Goal: Find specific page/section: Find specific page/section

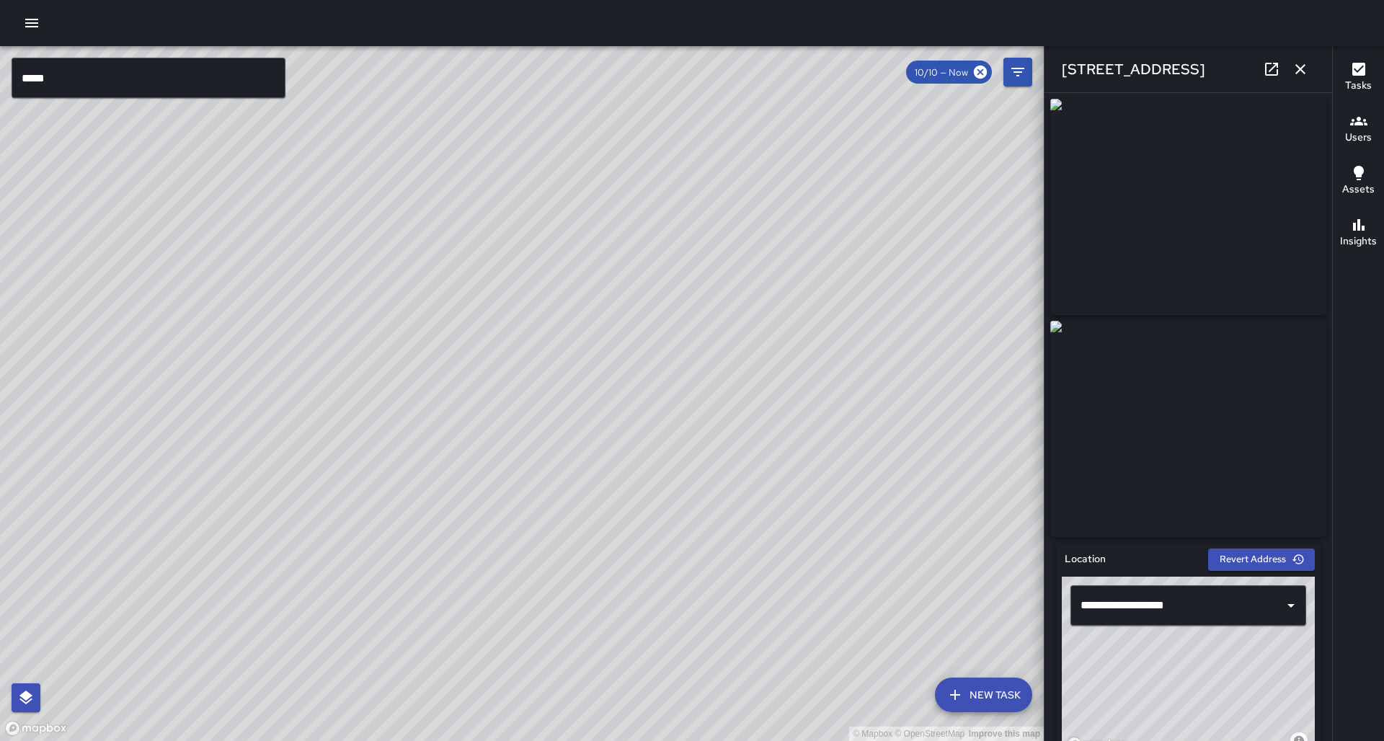
scroll to position [1, 0]
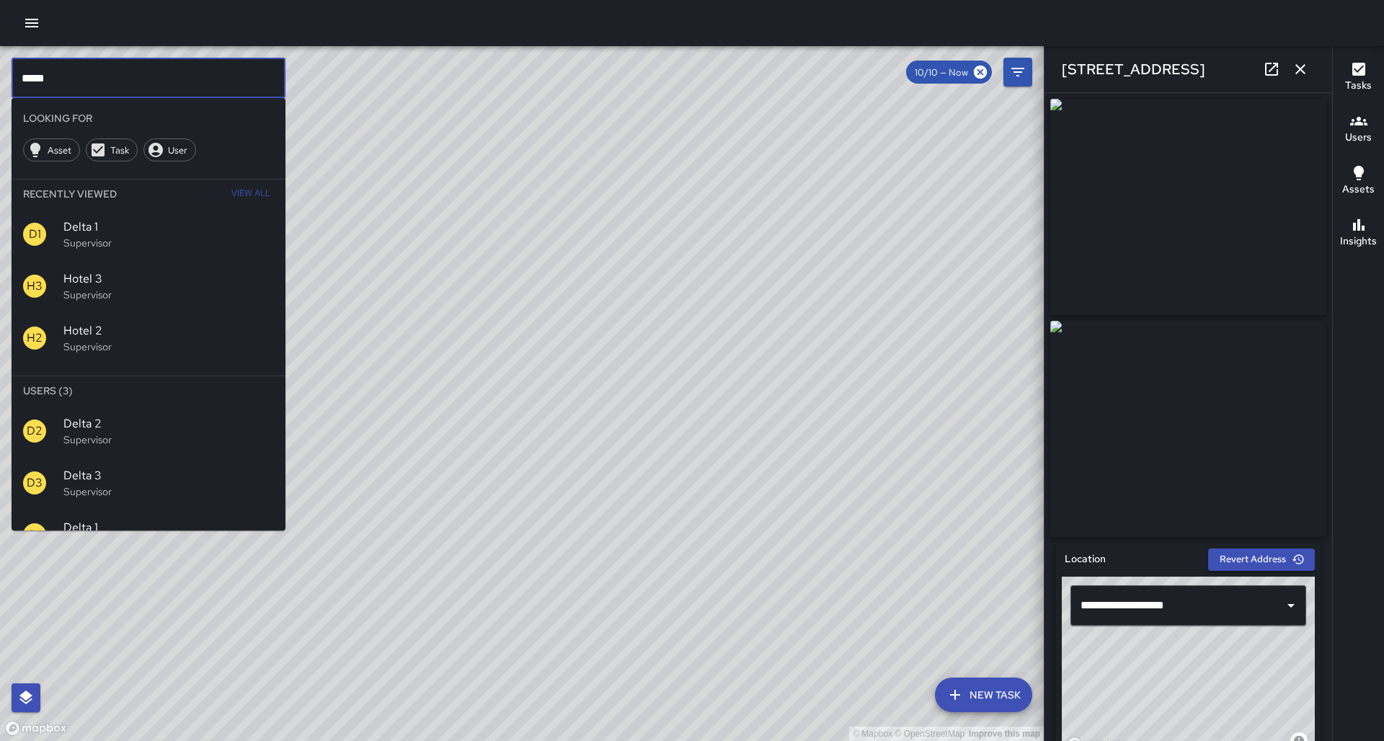
click at [86, 70] on input "*****" at bounding box center [149, 78] width 274 height 40
click at [86, 71] on input "*****" at bounding box center [149, 78] width 274 height 40
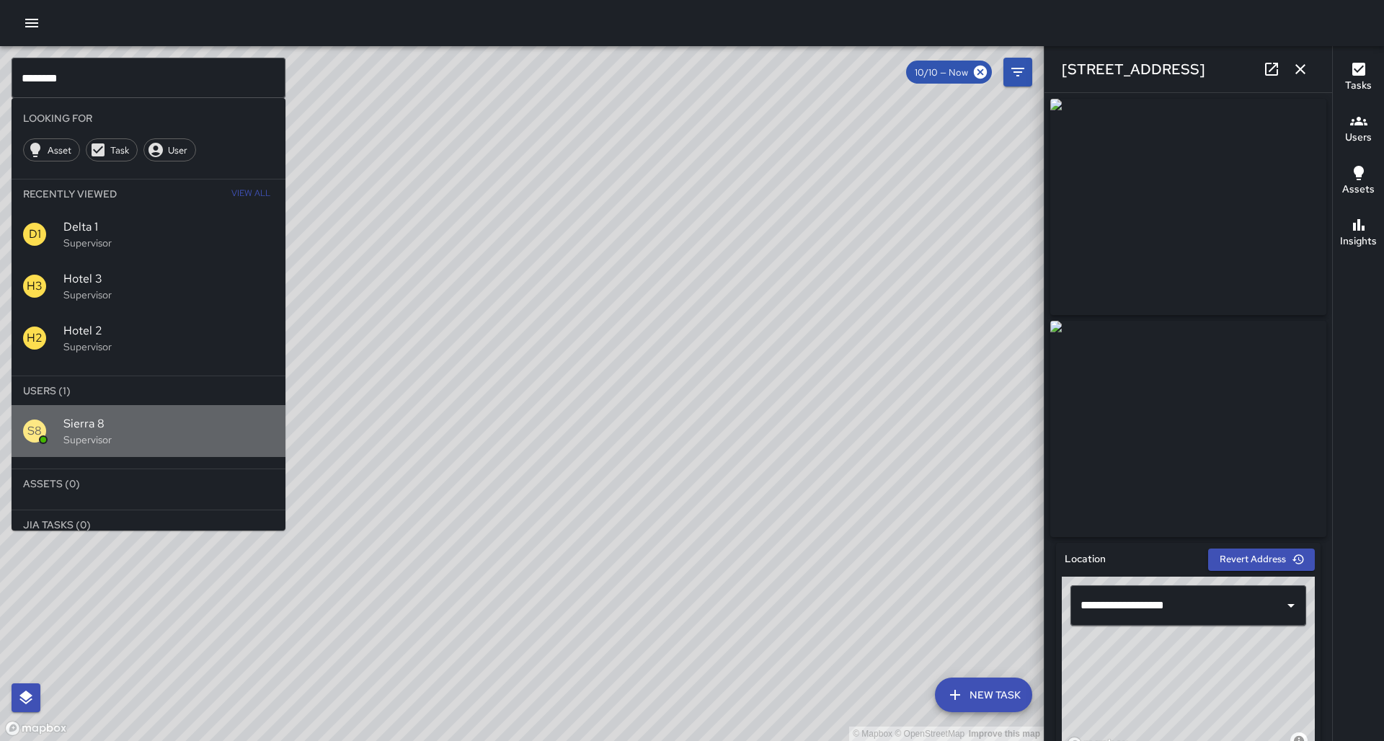
click at [123, 406] on div "S8 Sierra 8 Supervisor" at bounding box center [149, 431] width 274 height 52
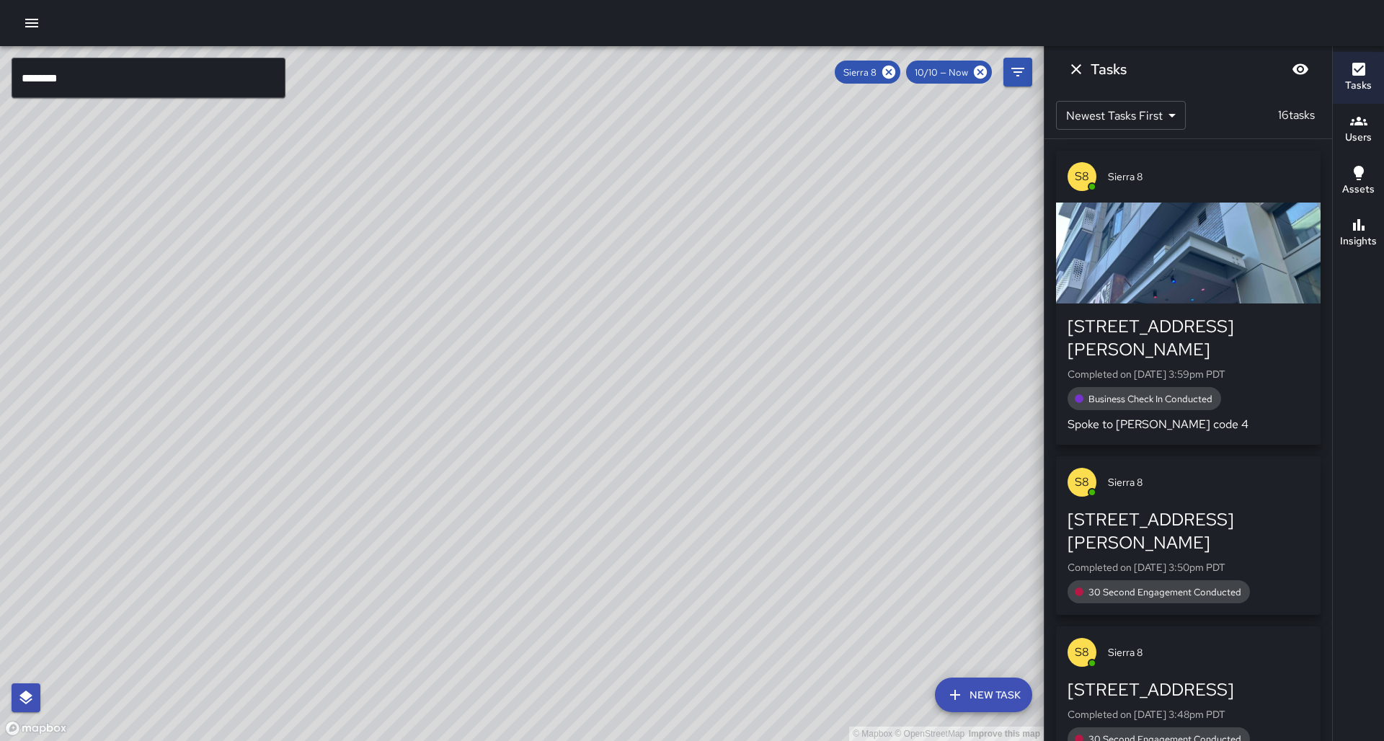
drag, startPoint x: 139, startPoint y: 440, endPoint x: 52, endPoint y: 522, distance: 119.8
click at [50, 525] on div "© Mapbox © OpenStreetMap Improve this map" at bounding box center [522, 393] width 1044 height 695
drag, startPoint x: 355, startPoint y: 439, endPoint x: 250, endPoint y: 432, distance: 105.5
click at [357, 438] on div "© Mapbox © OpenStreetMap Improve this map" at bounding box center [522, 393] width 1044 height 695
drag, startPoint x: 239, startPoint y: 404, endPoint x: 244, endPoint y: 436, distance: 32.0
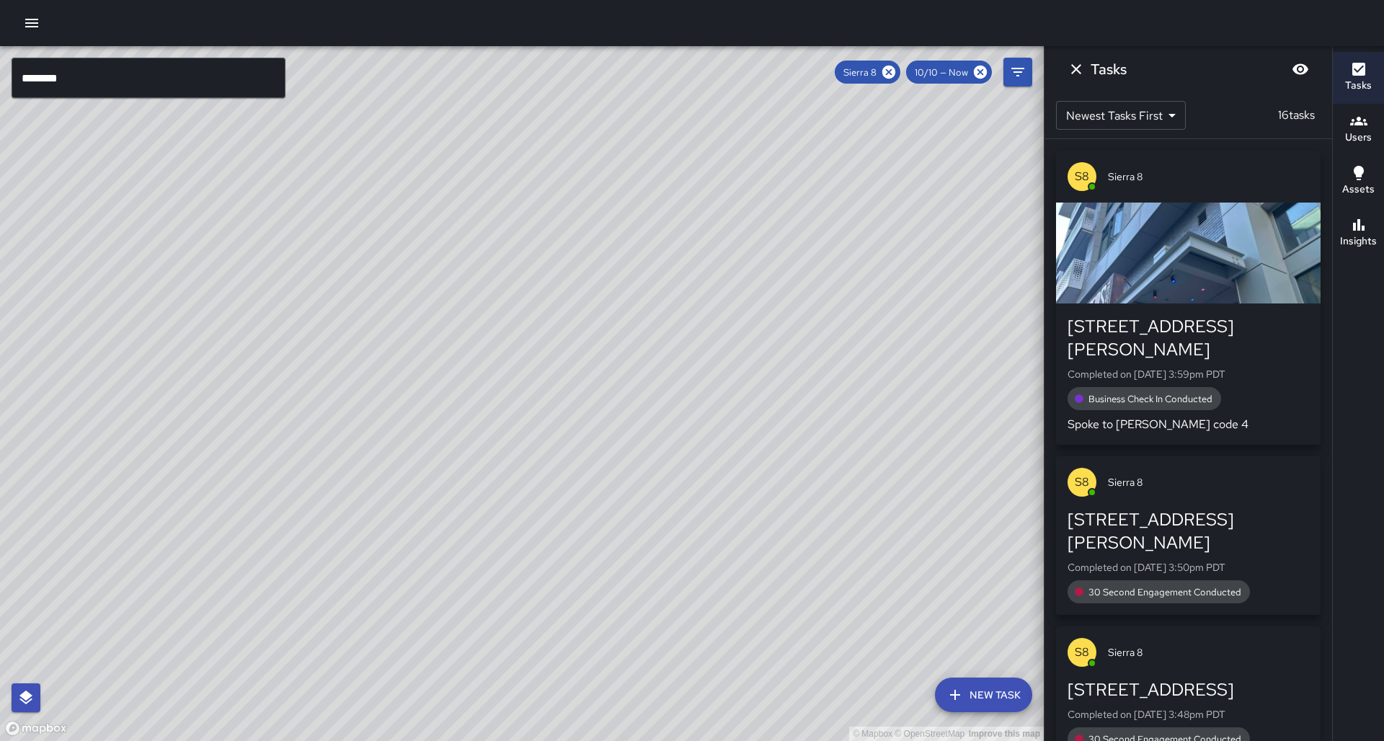
click at [244, 436] on div "© Mapbox © OpenStreetMap Improve this map" at bounding box center [522, 393] width 1044 height 695
drag, startPoint x: 220, startPoint y: 392, endPoint x: 216, endPoint y: 407, distance: 15.7
click at [216, 407] on div "© Mapbox © OpenStreetMap Improve this map" at bounding box center [522, 393] width 1044 height 695
drag, startPoint x: 316, startPoint y: 393, endPoint x: 276, endPoint y: 383, distance: 40.9
click at [276, 383] on div "© Mapbox © OpenStreetMap Improve this map" at bounding box center [522, 393] width 1044 height 695
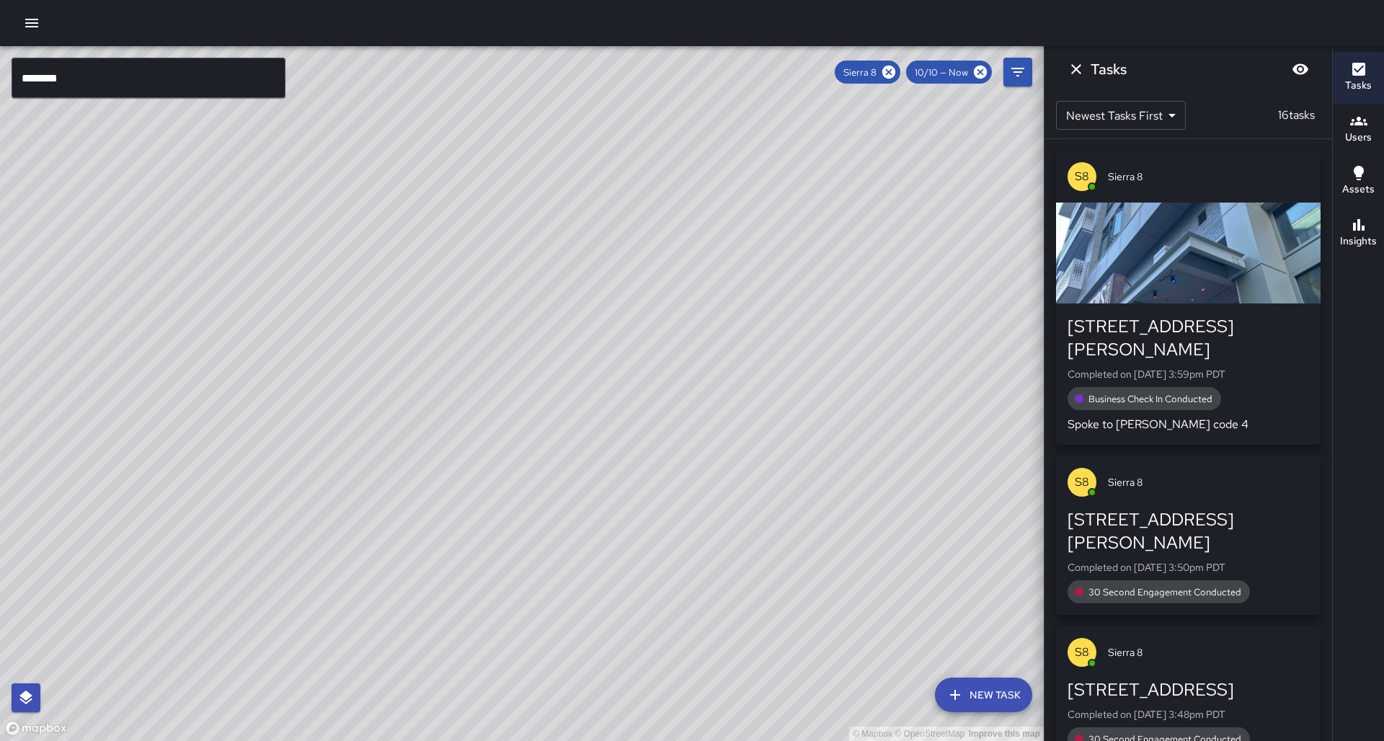
drag, startPoint x: 198, startPoint y: 486, endPoint x: 240, endPoint y: 489, distance: 41.9
click at [240, 489] on div "© Mapbox © OpenStreetMap Improve this map" at bounding box center [522, 393] width 1044 height 695
click at [895, 68] on icon at bounding box center [888, 72] width 13 height 13
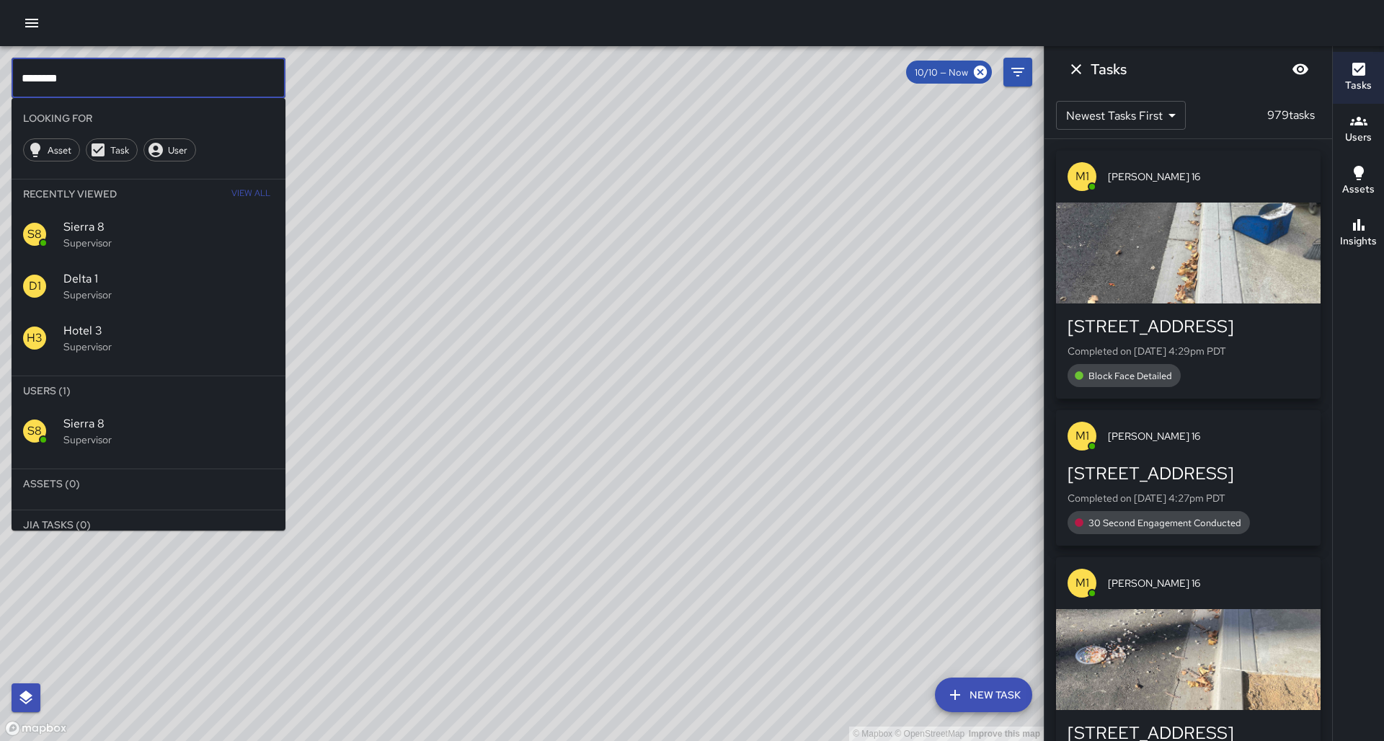
click at [154, 89] on input "********" at bounding box center [149, 78] width 274 height 40
click at [160, 432] on p "Supervisor" at bounding box center [168, 439] width 210 height 14
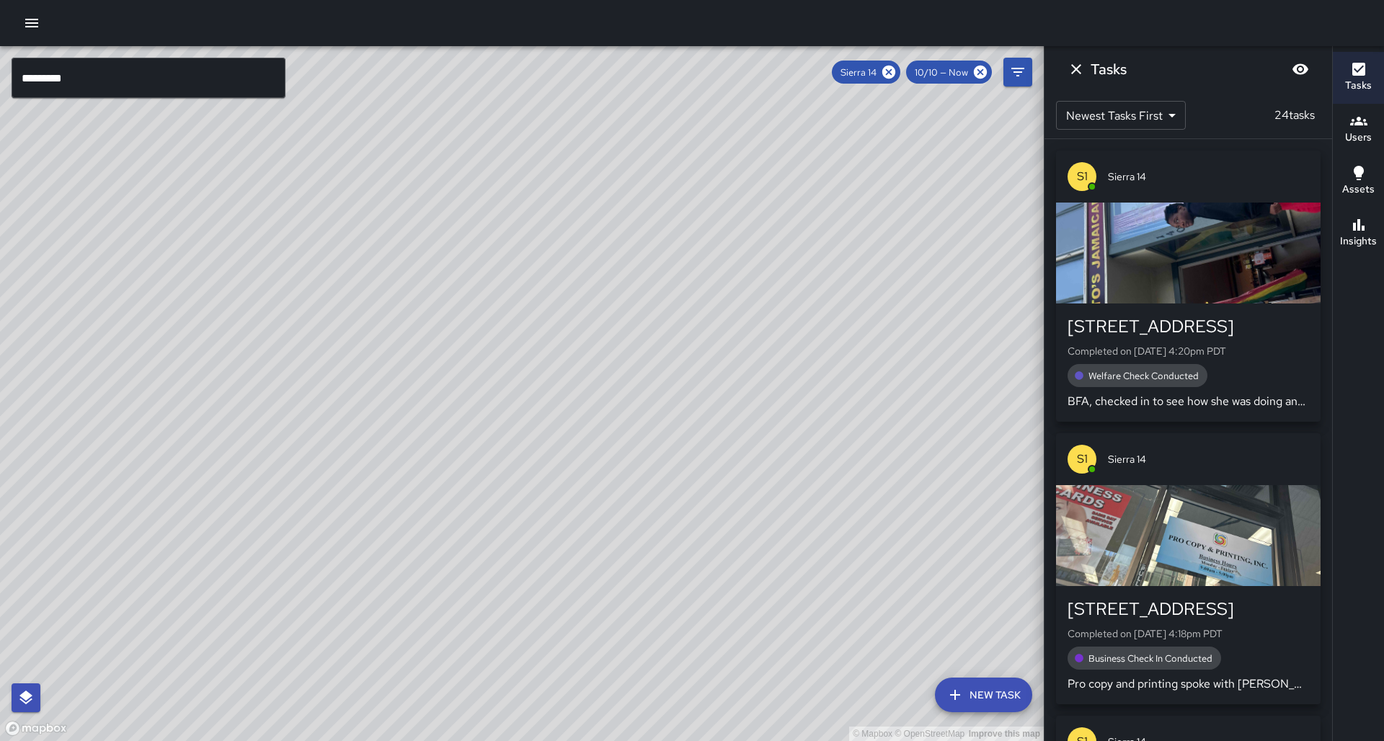
drag, startPoint x: 157, startPoint y: 491, endPoint x: 433, endPoint y: 193, distance: 406.0
click at [436, 191] on div "© Mapbox © OpenStreetMap Improve this map" at bounding box center [522, 393] width 1044 height 695
drag, startPoint x: 432, startPoint y: 485, endPoint x: 605, endPoint y: 304, distance: 249.8
click at [605, 304] on div "© Mapbox © OpenStreetMap Improve this map" at bounding box center [522, 393] width 1044 height 695
drag, startPoint x: 527, startPoint y: 576, endPoint x: 514, endPoint y: 487, distance: 90.3
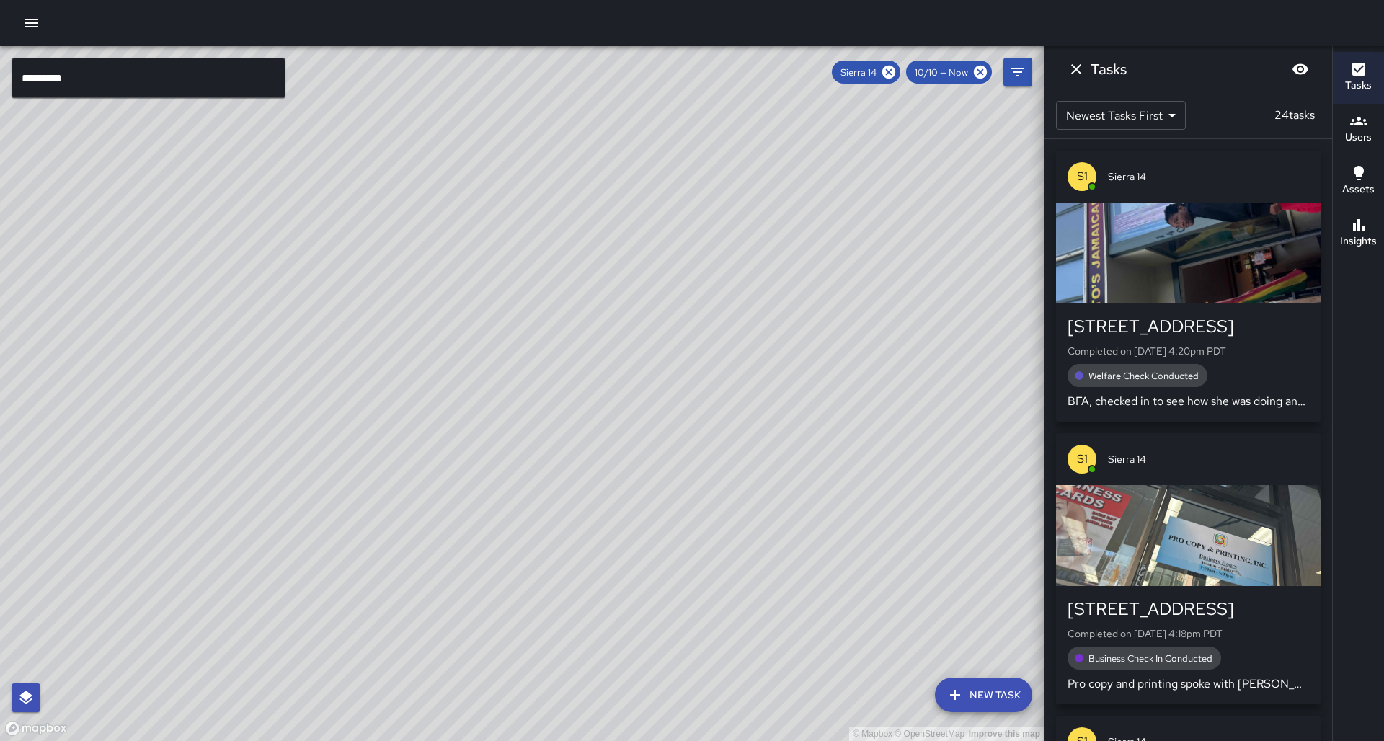
click at [521, 508] on div "© Mapbox © OpenStreetMap Improve this map" at bounding box center [522, 393] width 1044 height 695
drag, startPoint x: 626, startPoint y: 215, endPoint x: 525, endPoint y: 395, distance: 206.5
click at [524, 396] on div "© Mapbox © OpenStreetMap Improve this map" at bounding box center [522, 393] width 1044 height 695
drag, startPoint x: 650, startPoint y: 145, endPoint x: 618, endPoint y: 350, distance: 208.0
click at [621, 342] on div "© Mapbox © OpenStreetMap Improve this map" at bounding box center [522, 393] width 1044 height 695
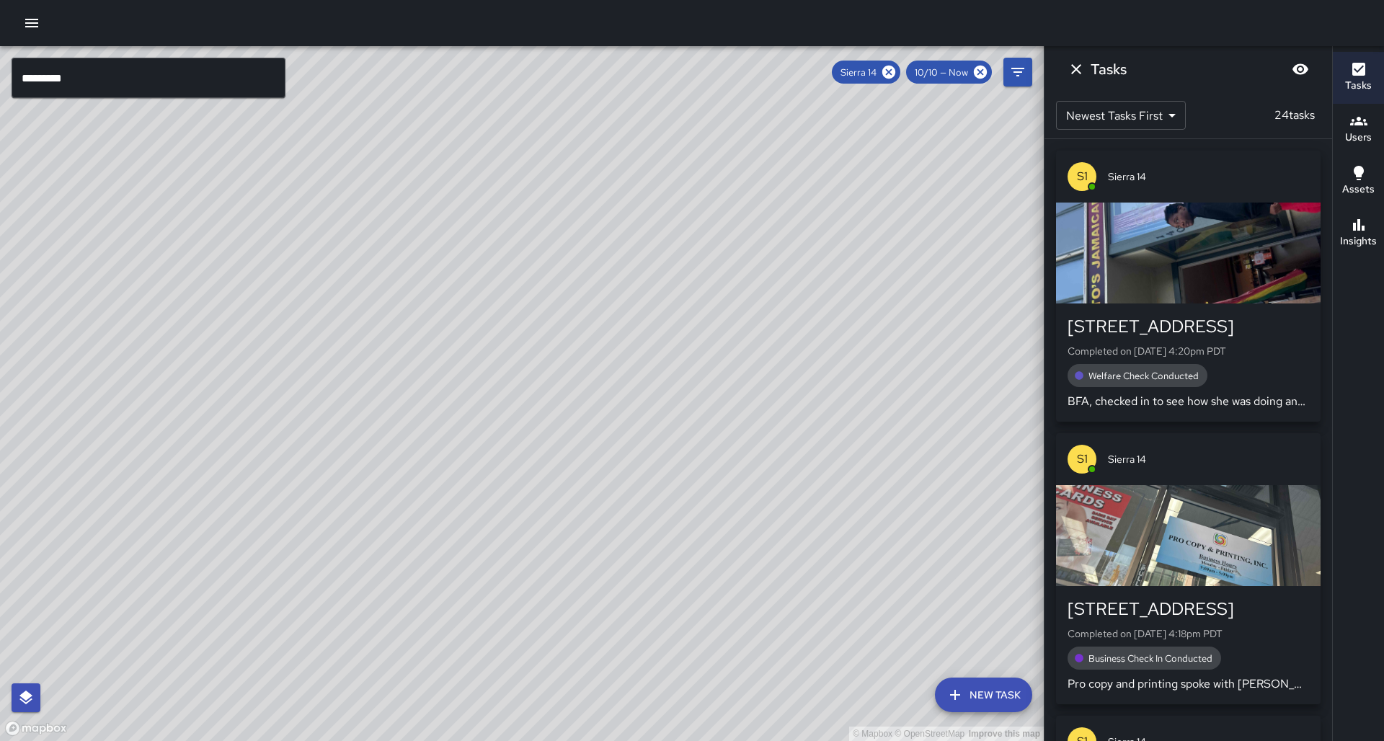
drag, startPoint x: 799, startPoint y: 161, endPoint x: 856, endPoint y: 89, distance: 92.3
click at [856, 96] on div "© Mapbox © OpenStreetMap Improve this map" at bounding box center [522, 393] width 1044 height 695
drag, startPoint x: 894, startPoint y: 129, endPoint x: 883, endPoint y: 199, distance: 70.9
click at [884, 177] on div "© Mapbox © OpenStreetMap Improve this map" at bounding box center [522, 393] width 1044 height 695
click at [897, 71] on icon at bounding box center [889, 72] width 16 height 16
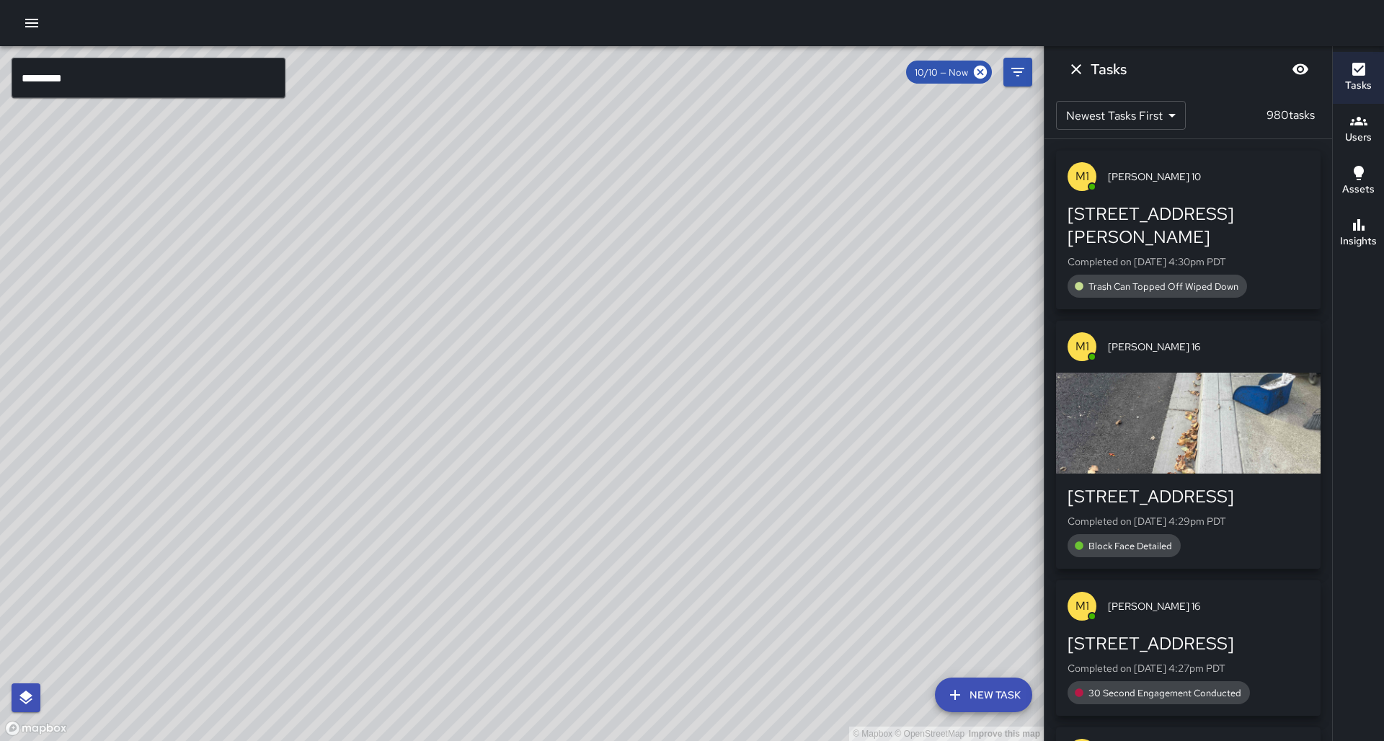
click at [898, 71] on div "© Mapbox © OpenStreetMap Improve this map" at bounding box center [522, 393] width 1044 height 695
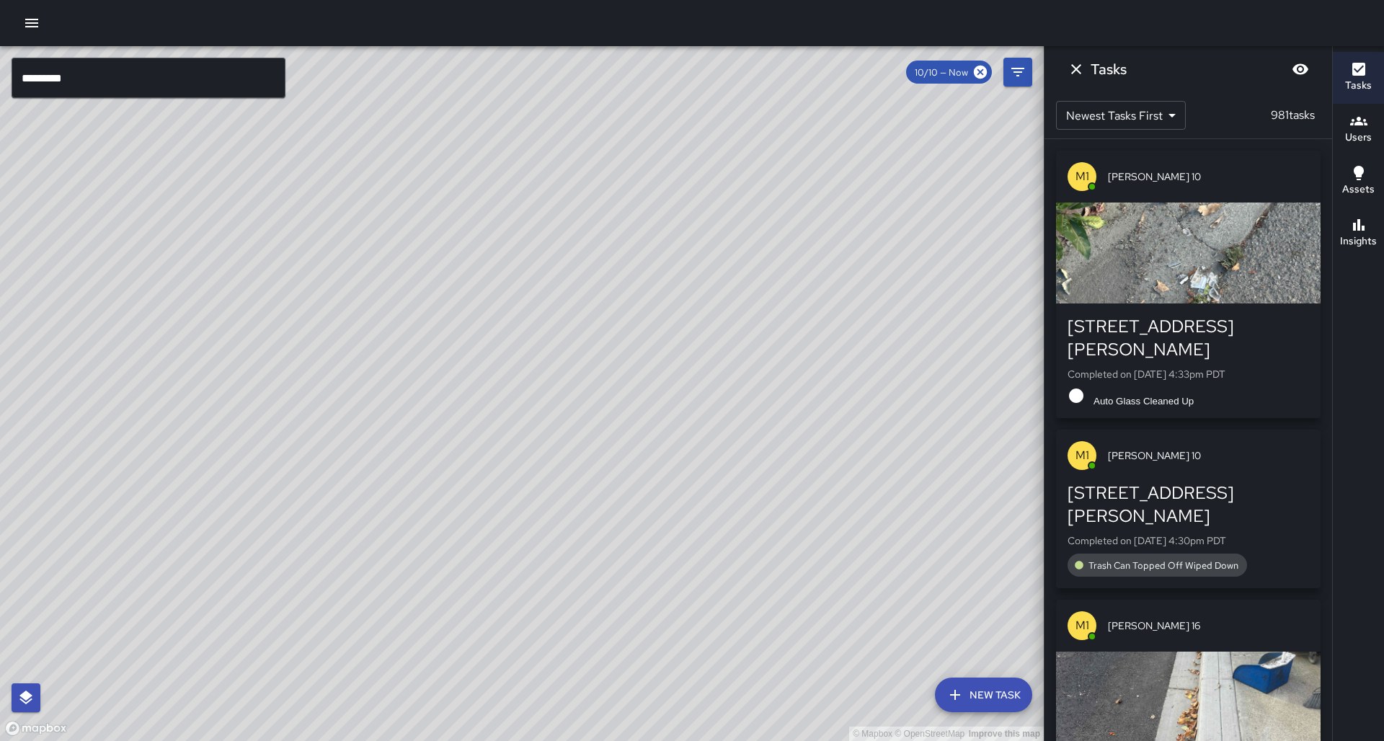
click at [161, 88] on input "*********" at bounding box center [149, 78] width 274 height 40
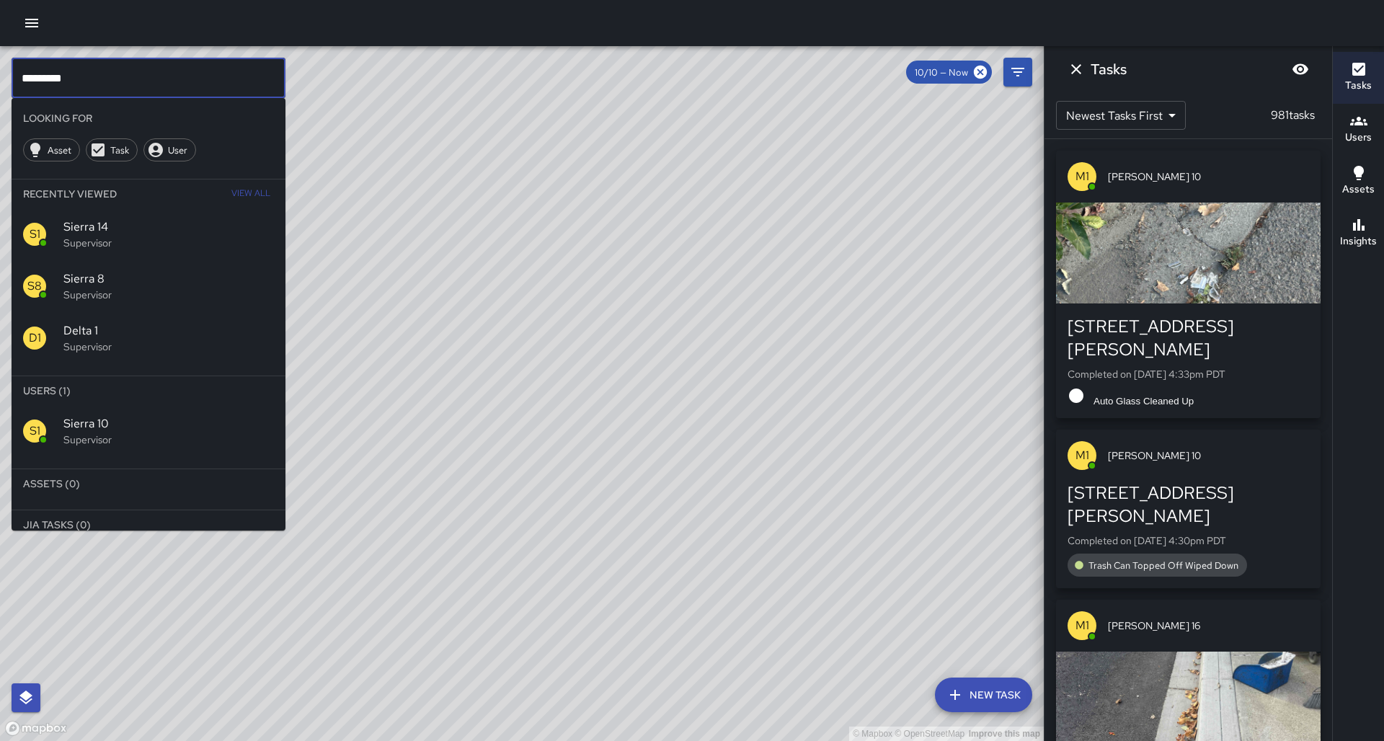
click at [151, 405] on div "S1 Sierra 10 Supervisor" at bounding box center [149, 431] width 274 height 52
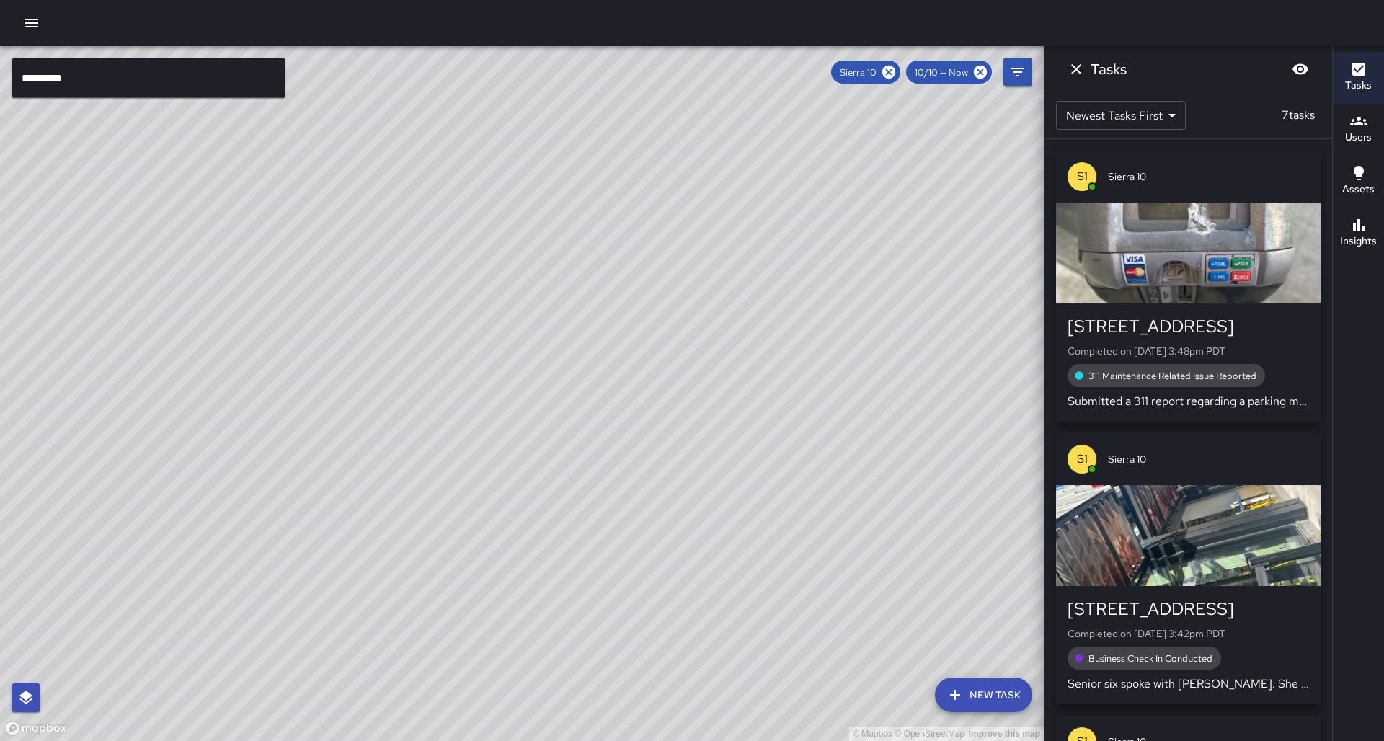
drag, startPoint x: 464, startPoint y: 436, endPoint x: 296, endPoint y: 395, distance: 173.6
click at [296, 395] on div "© Mapbox © OpenStreetMap Improve this map" at bounding box center [522, 393] width 1044 height 695
drag, startPoint x: 274, startPoint y: 438, endPoint x: 345, endPoint y: 357, distance: 107.8
click at [345, 357] on div "© Mapbox © OpenStreetMap Improve this map" at bounding box center [522, 393] width 1044 height 695
drag, startPoint x: 181, startPoint y: 65, endPoint x: 171, endPoint y: 73, distance: 12.8
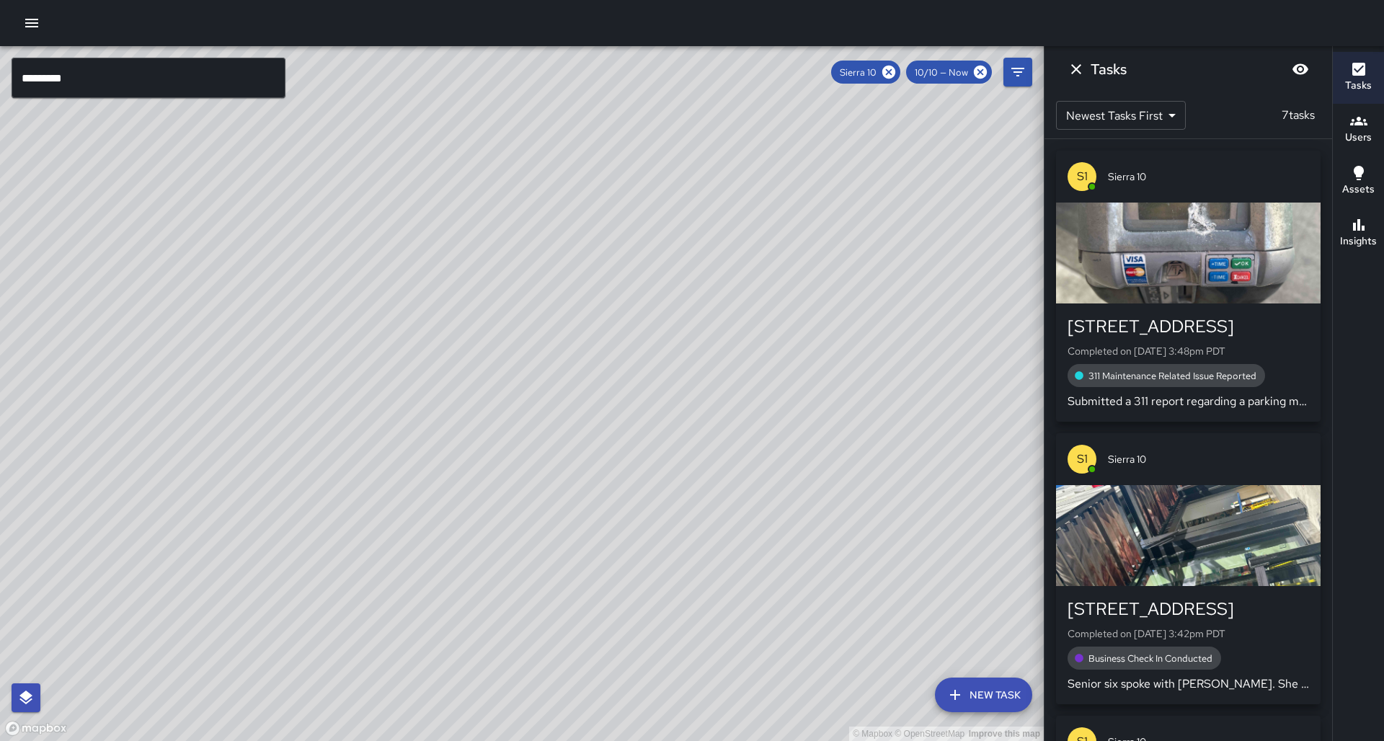
click at [181, 65] on input "*********" at bounding box center [149, 78] width 274 height 40
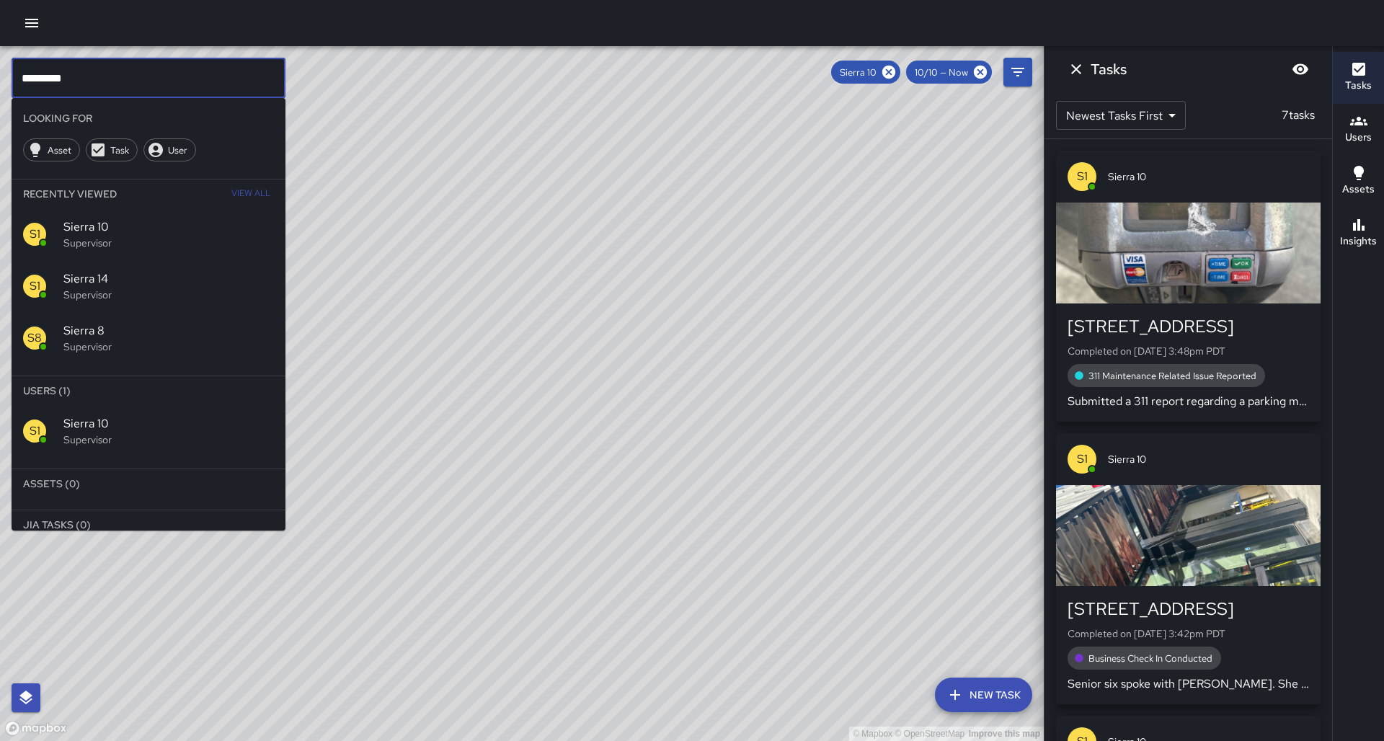
click at [167, 76] on input "*********" at bounding box center [149, 78] width 274 height 40
click at [892, 72] on icon at bounding box center [888, 72] width 13 height 13
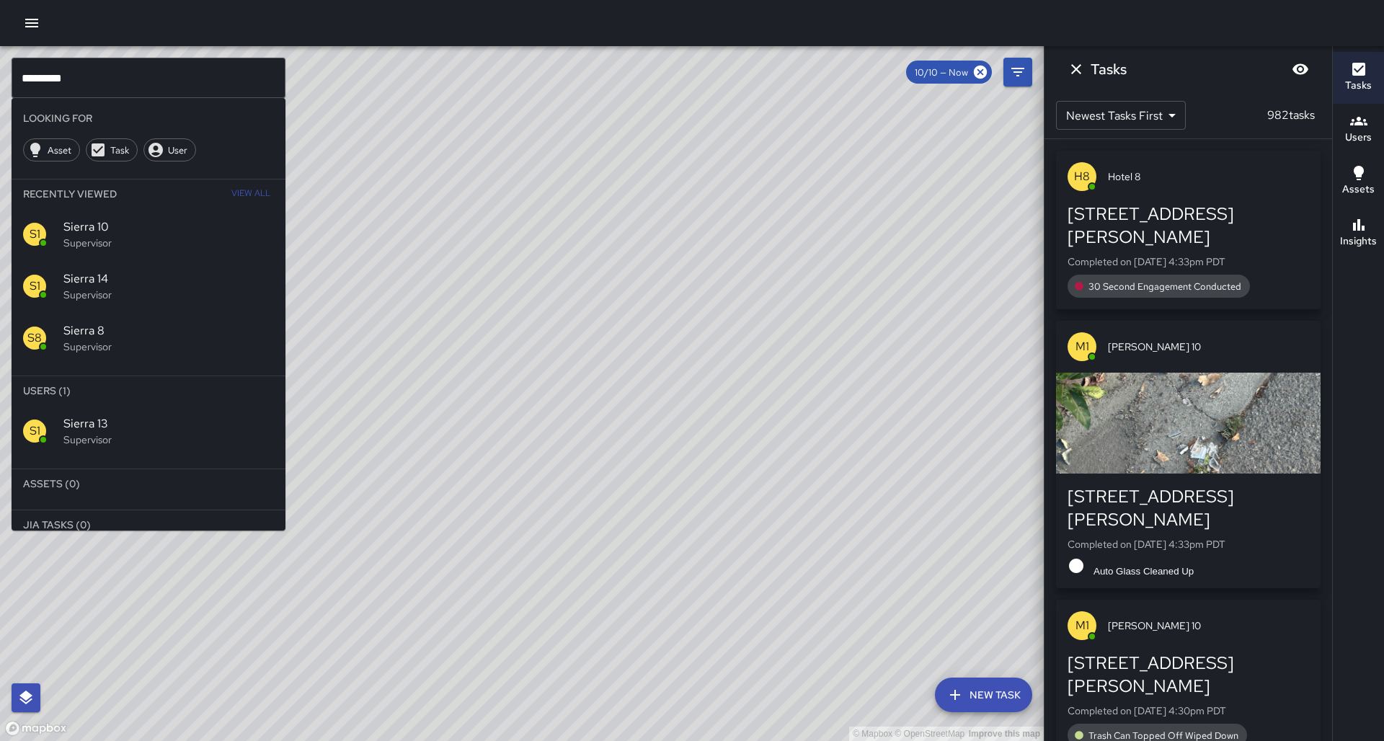
click at [112, 415] on span "Sierra 13" at bounding box center [168, 423] width 210 height 17
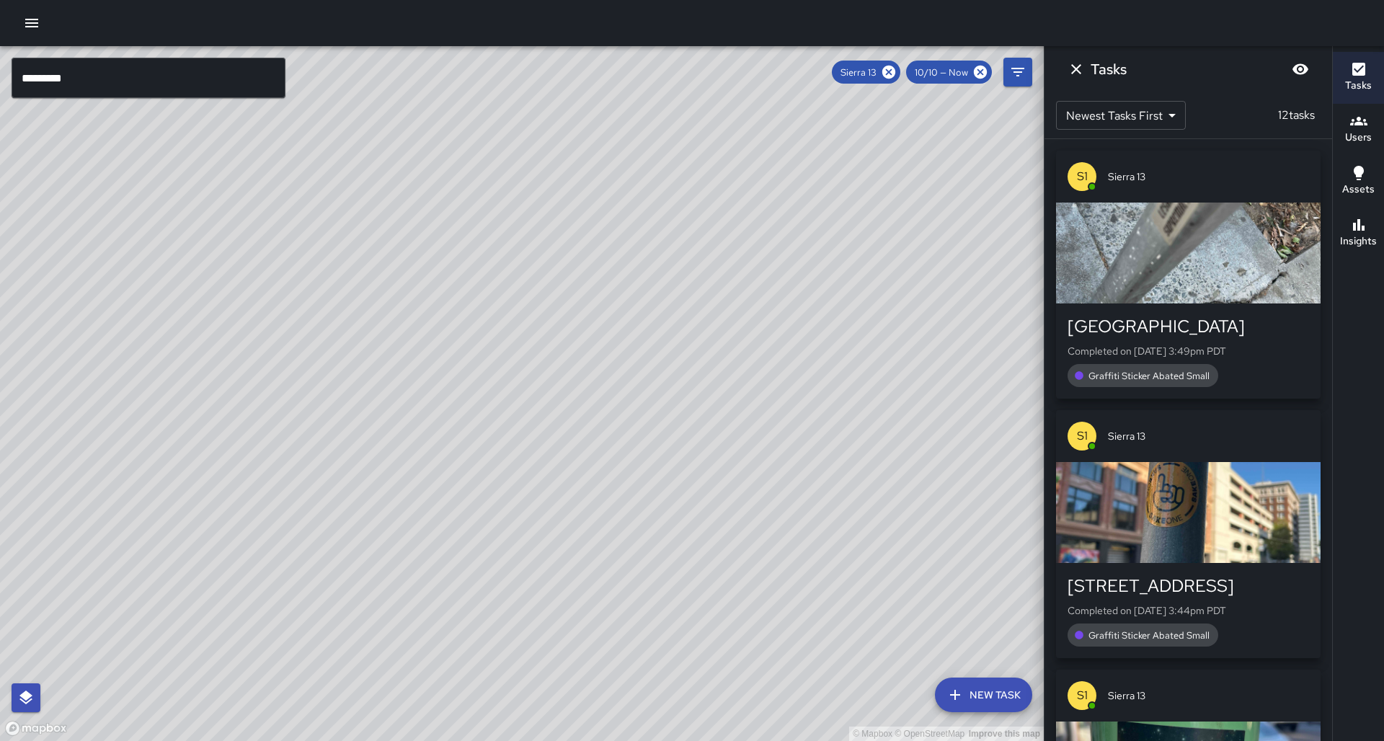
drag, startPoint x: 544, startPoint y: 387, endPoint x: 570, endPoint y: 380, distance: 26.9
click at [570, 380] on div "© Mapbox © OpenStreetMap Improve this map" at bounding box center [522, 393] width 1044 height 695
click at [1360, 233] on icon "button" at bounding box center [1358, 224] width 17 height 17
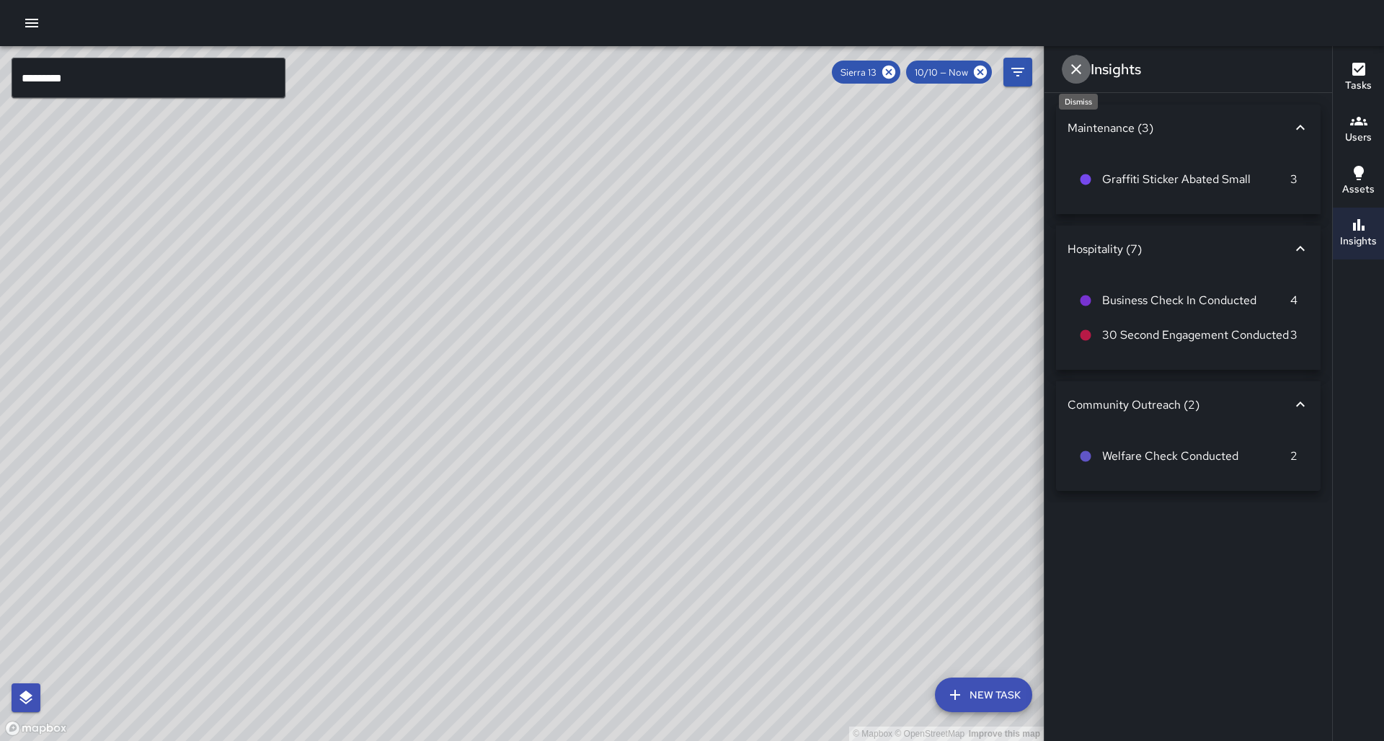
click at [1076, 68] on icon "Dismiss" at bounding box center [1075, 69] width 17 height 17
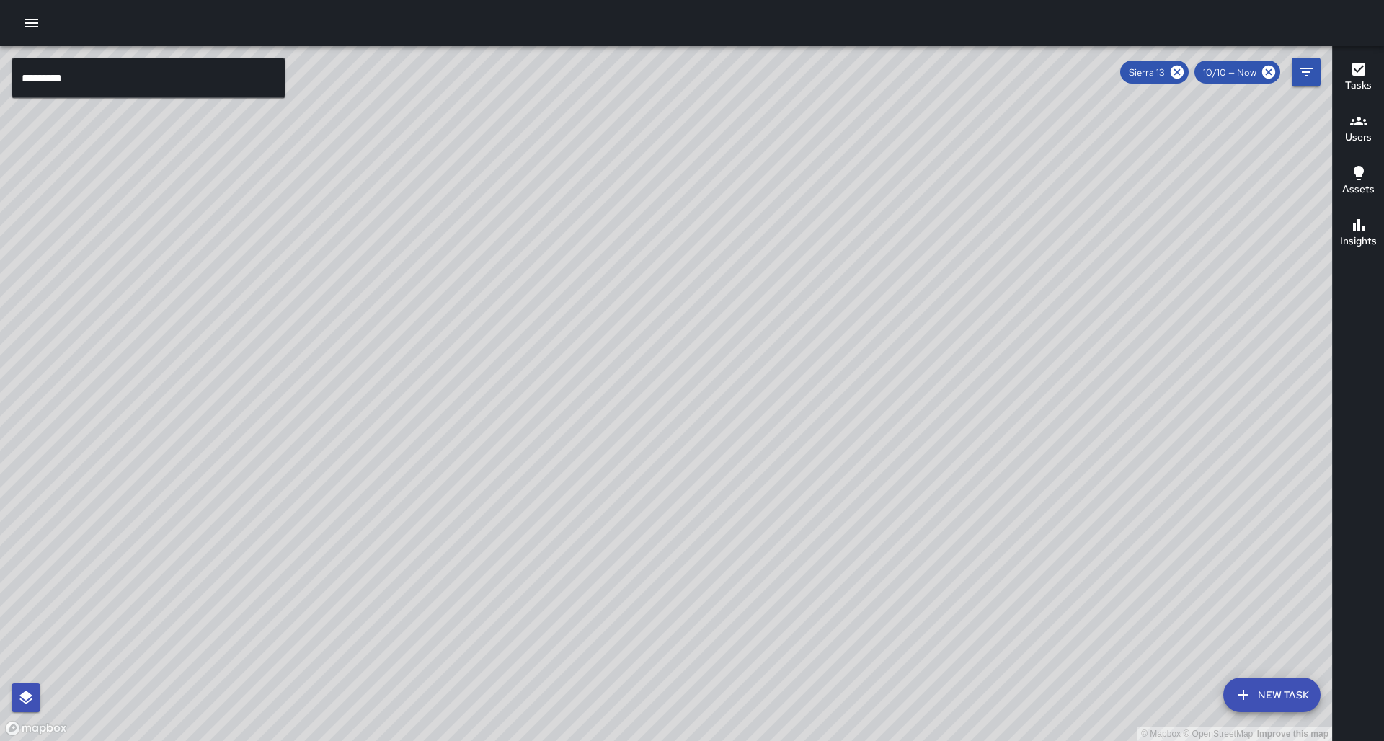
click at [1375, 88] on button "Tasks" at bounding box center [1358, 78] width 51 height 52
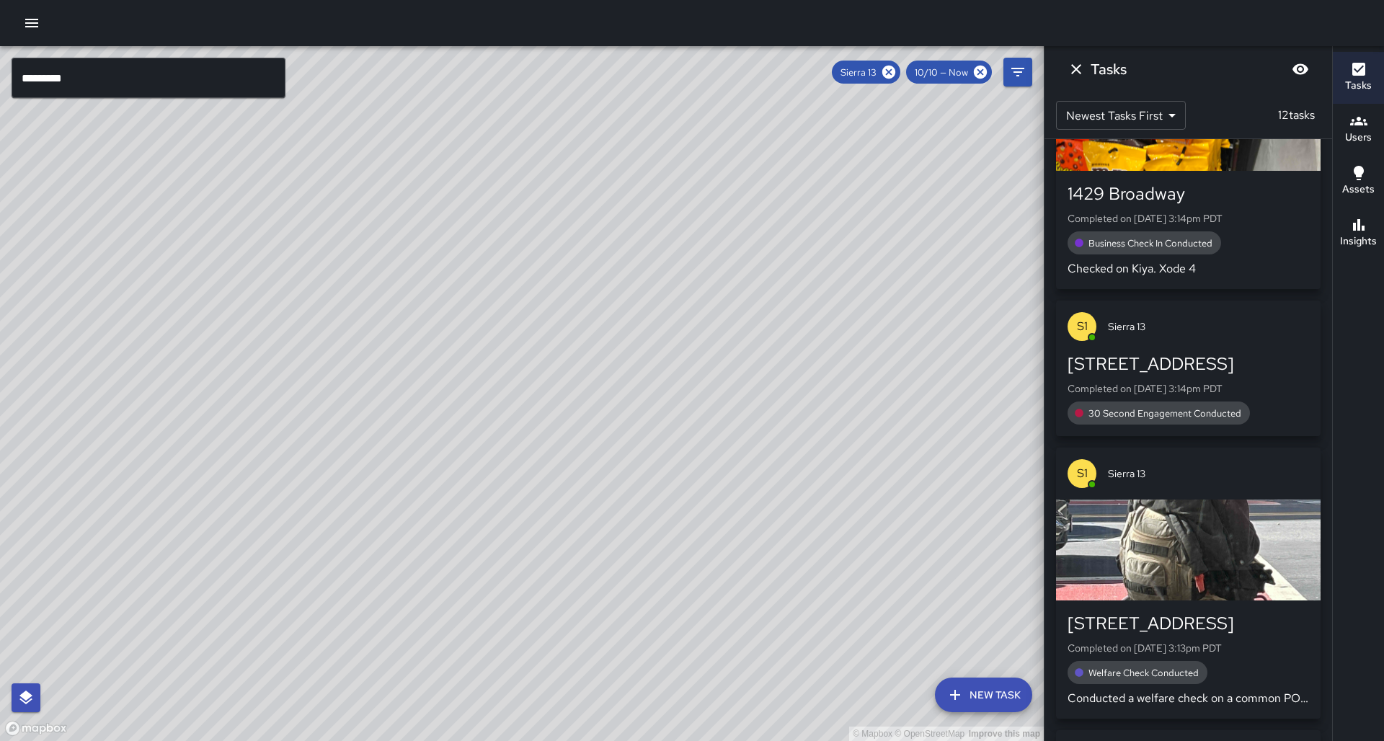
scroll to position [1656, 0]
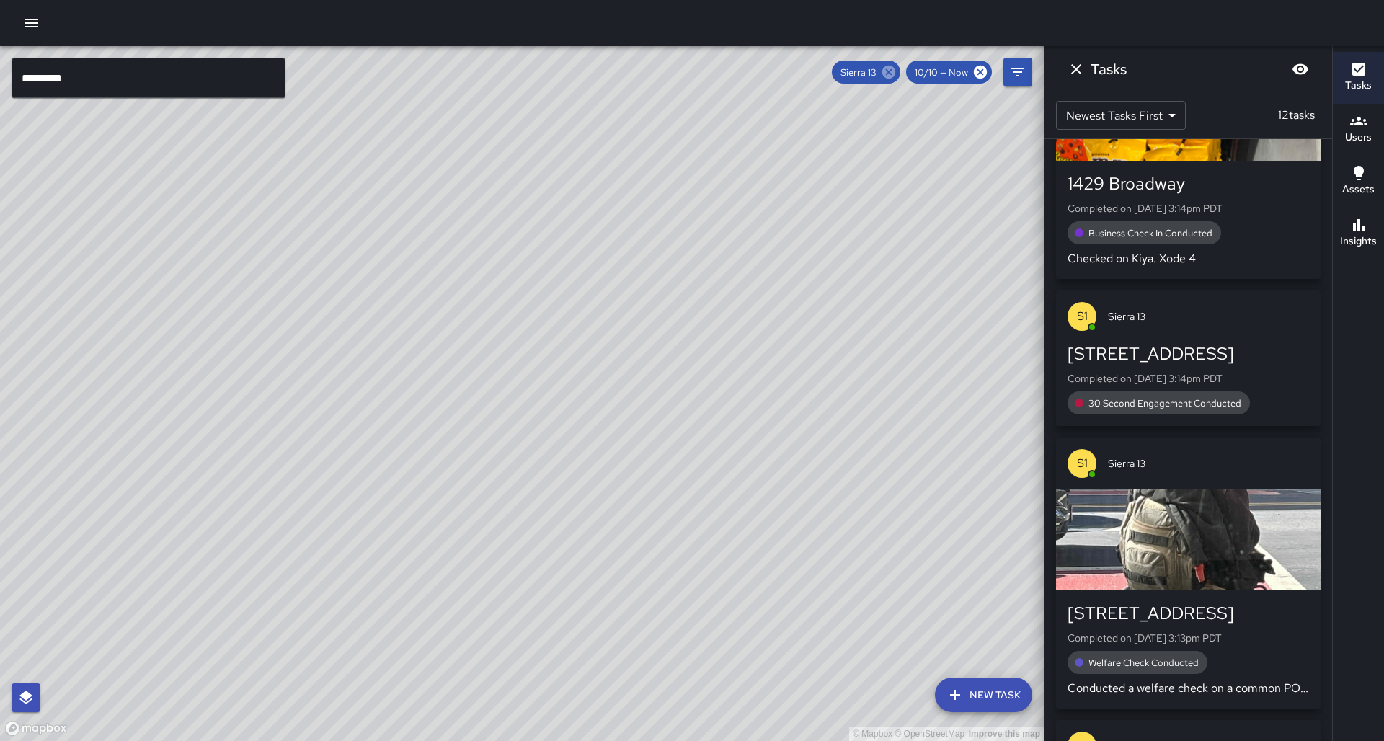
click at [895, 74] on icon at bounding box center [888, 72] width 13 height 13
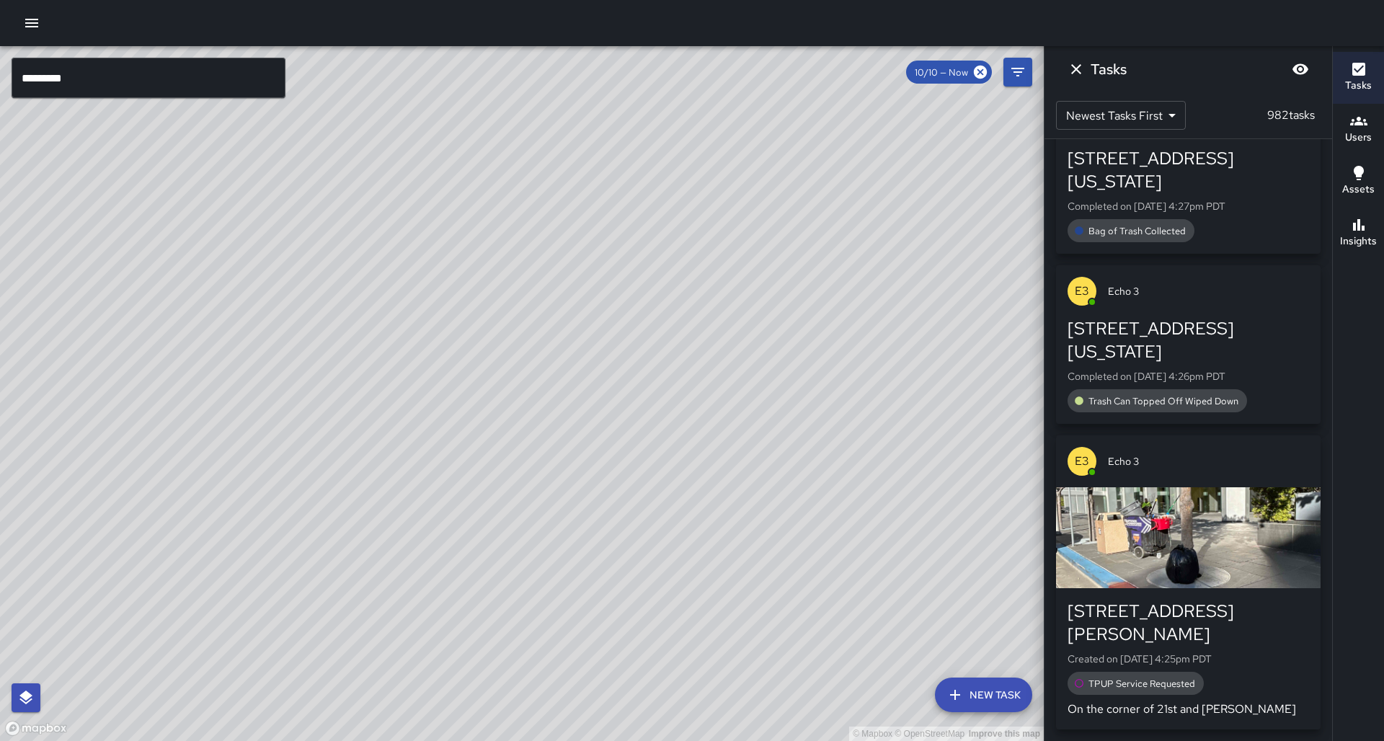
scroll to position [1277, 0]
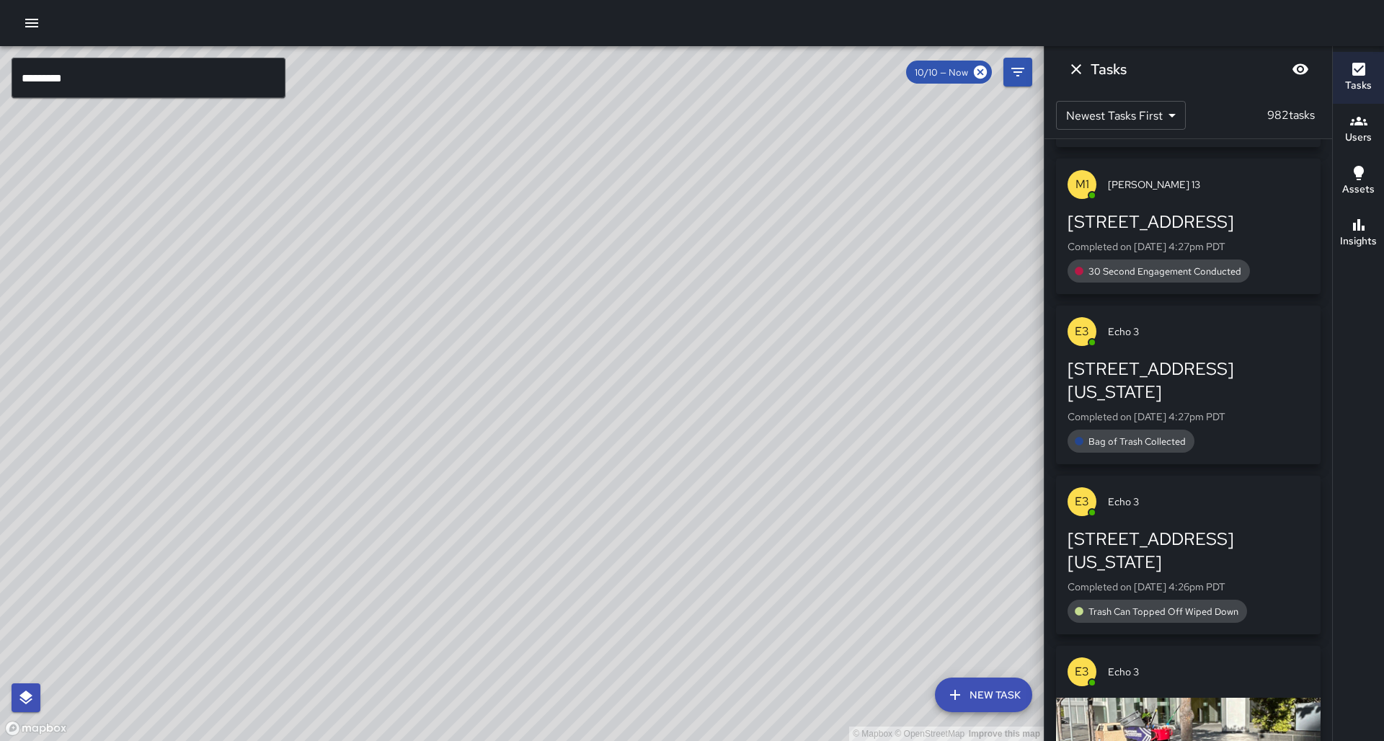
drag, startPoint x: 71, startPoint y: 149, endPoint x: 124, endPoint y: 130, distance: 56.5
click at [124, 130] on div "© Mapbox © OpenStreetMap Improve this map" at bounding box center [522, 393] width 1044 height 695
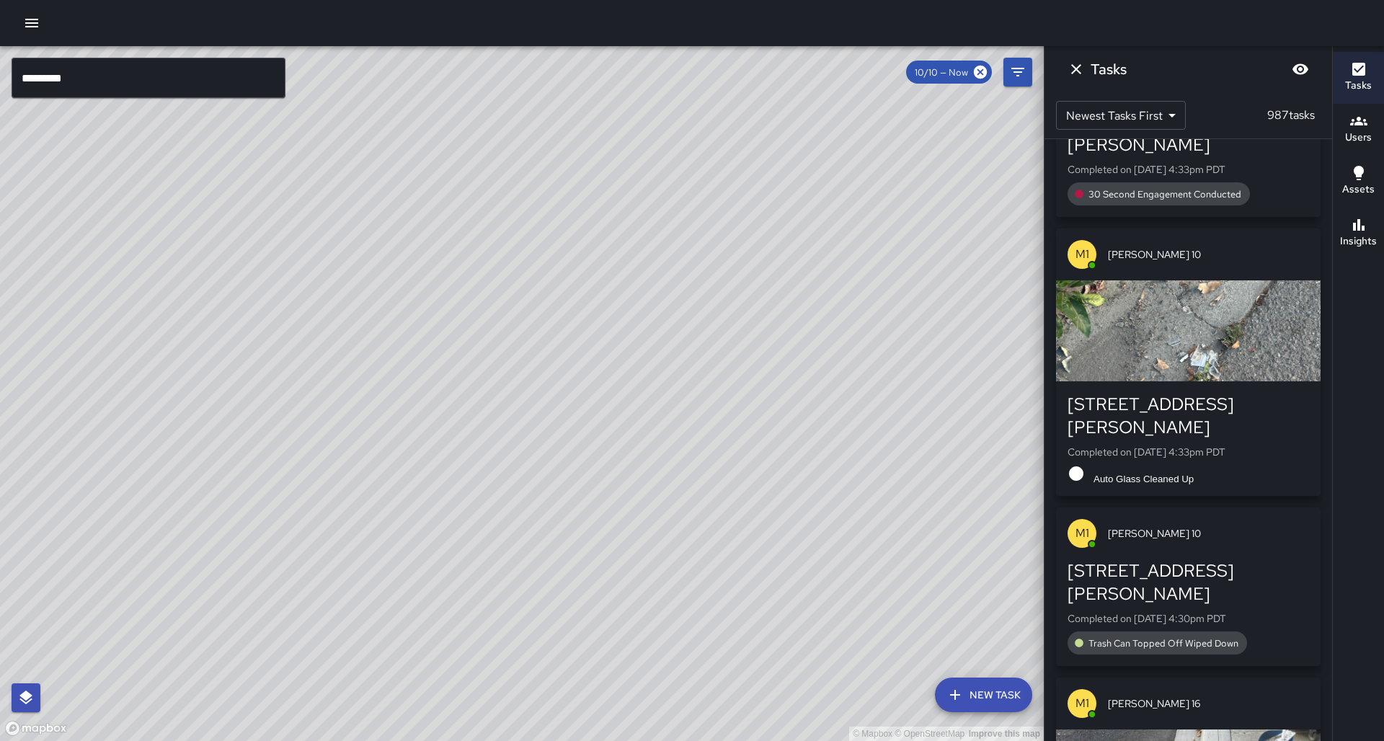
drag, startPoint x: 272, startPoint y: 357, endPoint x: 267, endPoint y: 323, distance: 34.2
click at [297, 269] on div "© Mapbox © OpenStreetMap Improve this map" at bounding box center [522, 393] width 1044 height 695
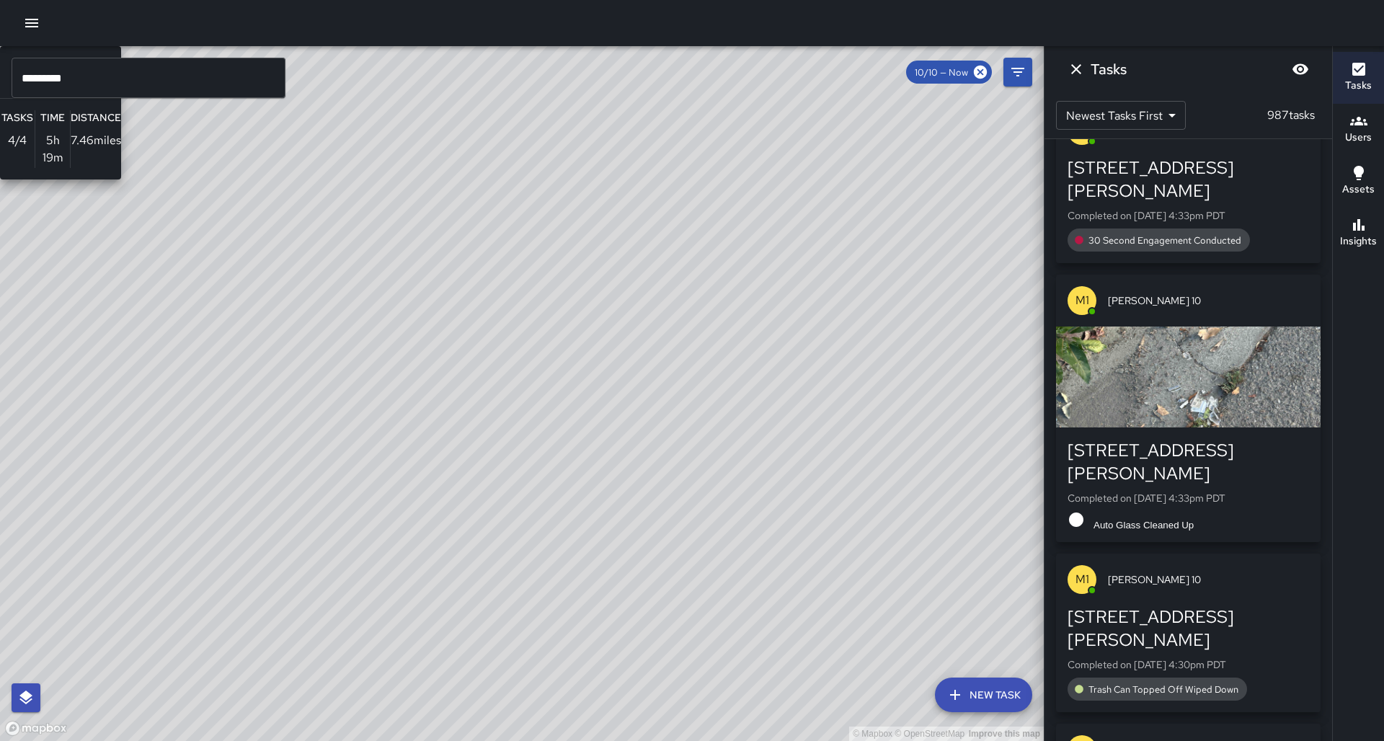
click at [262, 413] on div "© Mapbox © OpenStreetMap Improve this map H1 Hotel 11 Supervisor Tasks 4 / 4 Ti…" at bounding box center [522, 393] width 1044 height 695
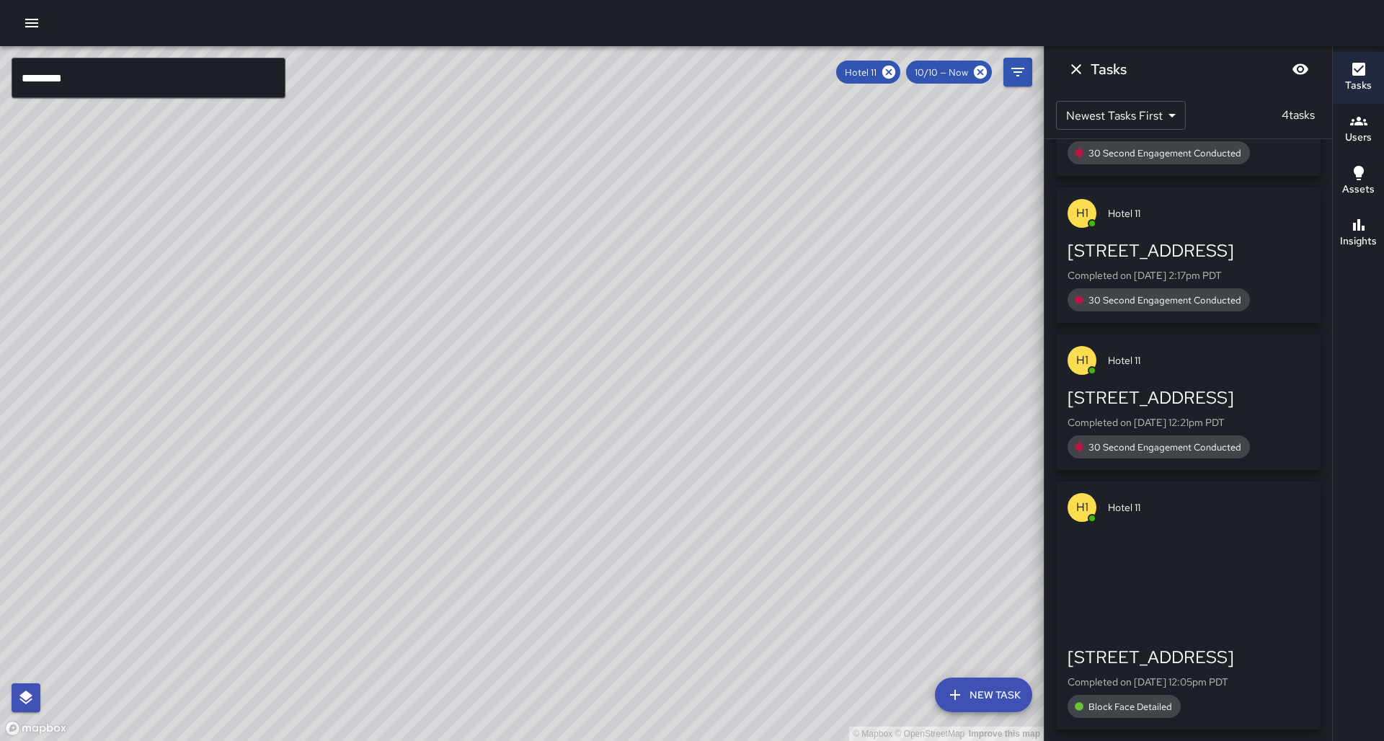
scroll to position [81, 0]
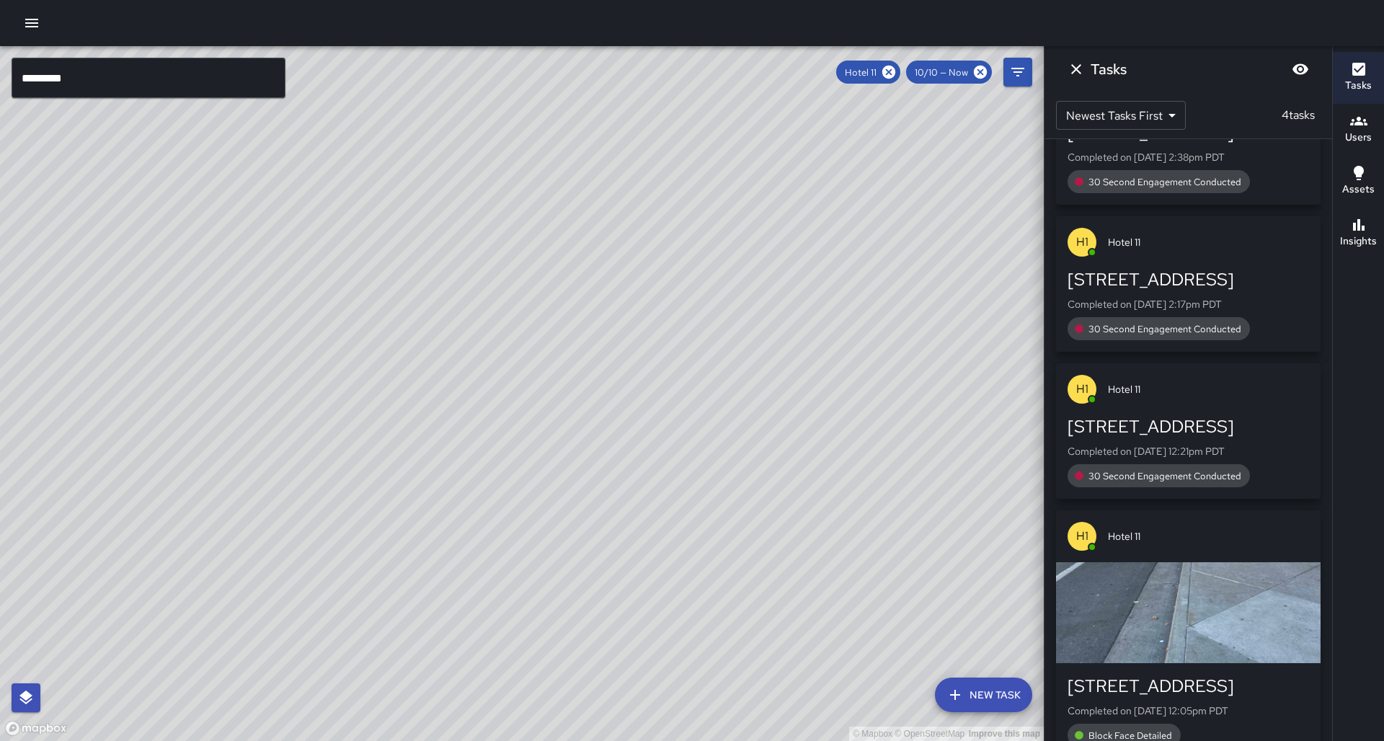
drag, startPoint x: 286, startPoint y: 360, endPoint x: 231, endPoint y: 355, distance: 55.7
click at [231, 355] on div "© Mapbox © OpenStreetMap Improve this map" at bounding box center [522, 393] width 1044 height 695
click at [895, 74] on icon at bounding box center [888, 72] width 13 height 13
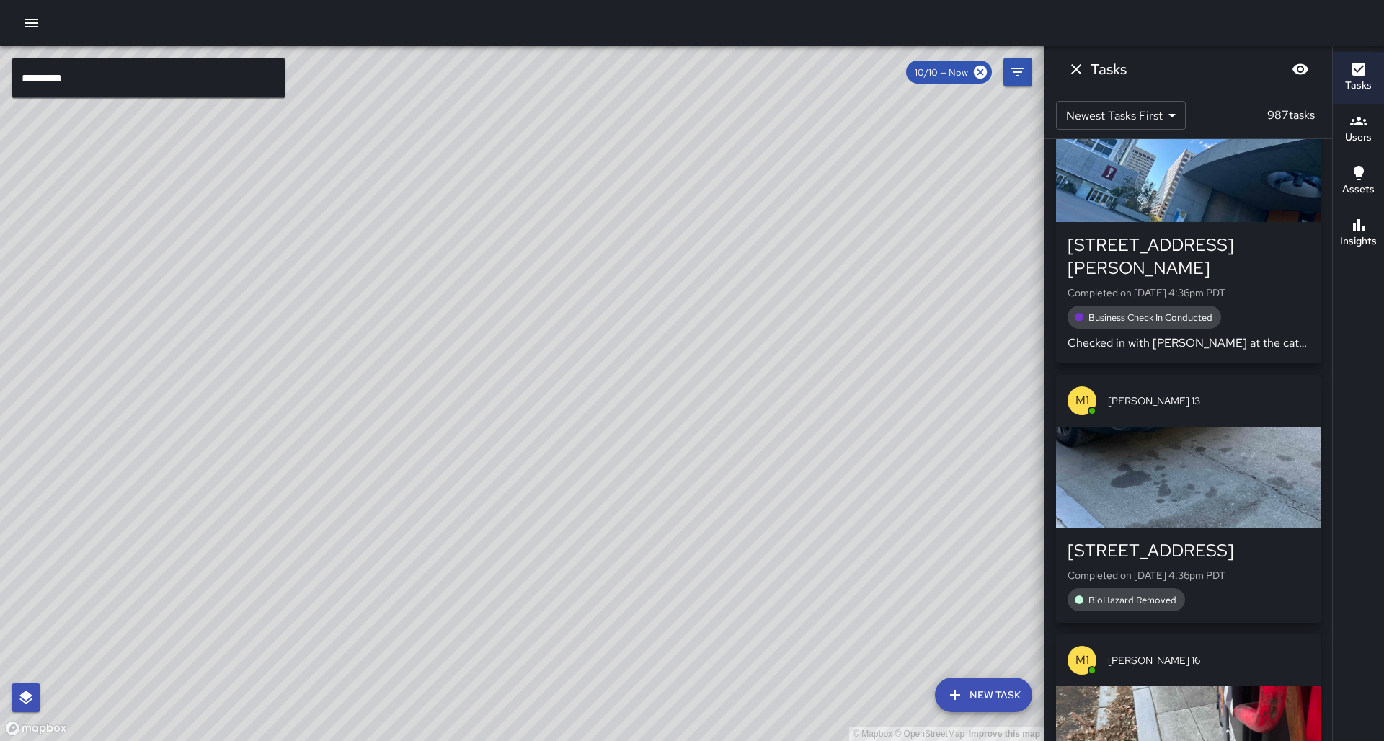
drag, startPoint x: 616, startPoint y: 373, endPoint x: 615, endPoint y: 302, distance: 71.4
click at [615, 302] on div "© Mapbox © OpenStreetMap Improve this map" at bounding box center [522, 393] width 1044 height 695
click at [557, 272] on div "© Mapbox © OpenStreetMap Improve this map" at bounding box center [522, 393] width 1044 height 695
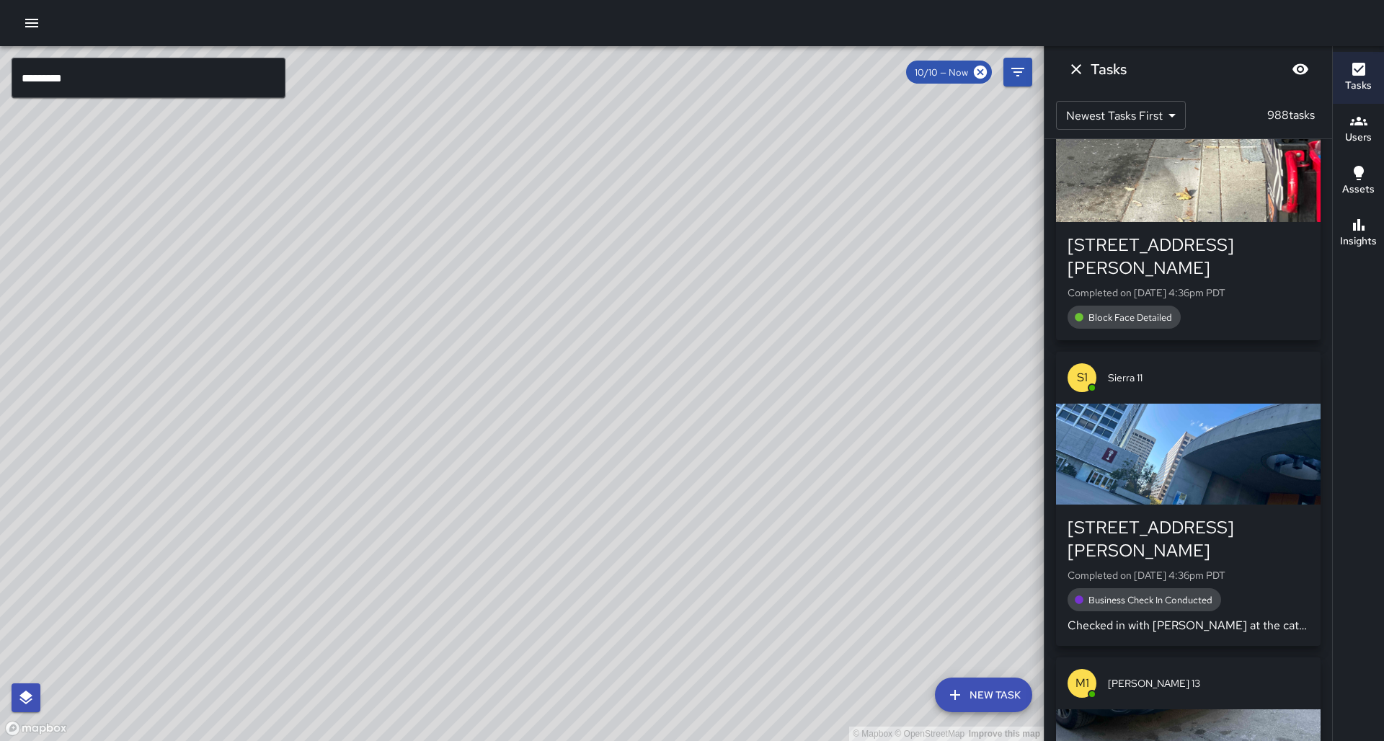
drag, startPoint x: 399, startPoint y: 299, endPoint x: 399, endPoint y: 308, distance: 8.7
click at [401, 311] on div "© Mapbox © OpenStreetMap Improve this map" at bounding box center [522, 393] width 1044 height 695
drag, startPoint x: 359, startPoint y: 249, endPoint x: 428, endPoint y: 376, distance: 144.5
click at [429, 375] on div "© Mapbox © OpenStreetMap Improve this map" at bounding box center [522, 393] width 1044 height 695
drag, startPoint x: 352, startPoint y: 387, endPoint x: 319, endPoint y: 475, distance: 94.2
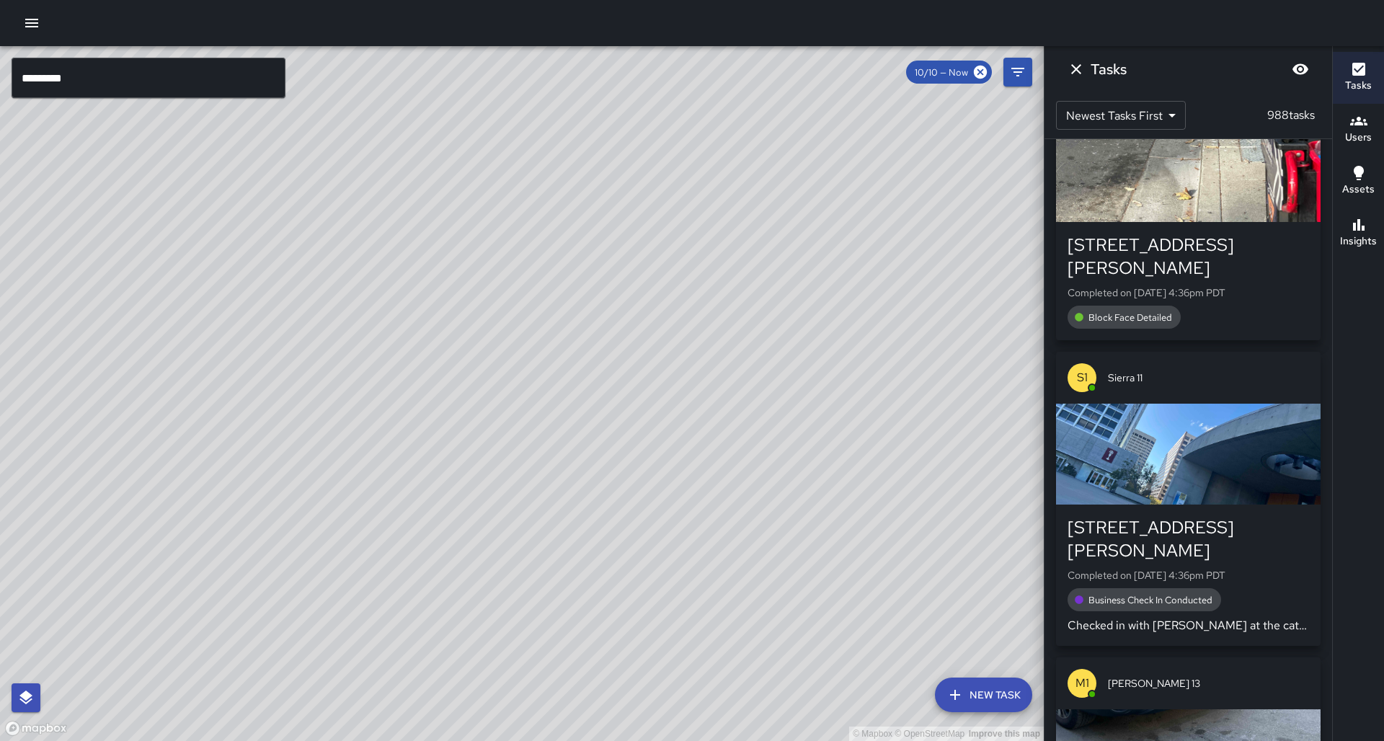
click at [311, 489] on div "© Mapbox © OpenStreetMap Improve this map" at bounding box center [522, 393] width 1044 height 695
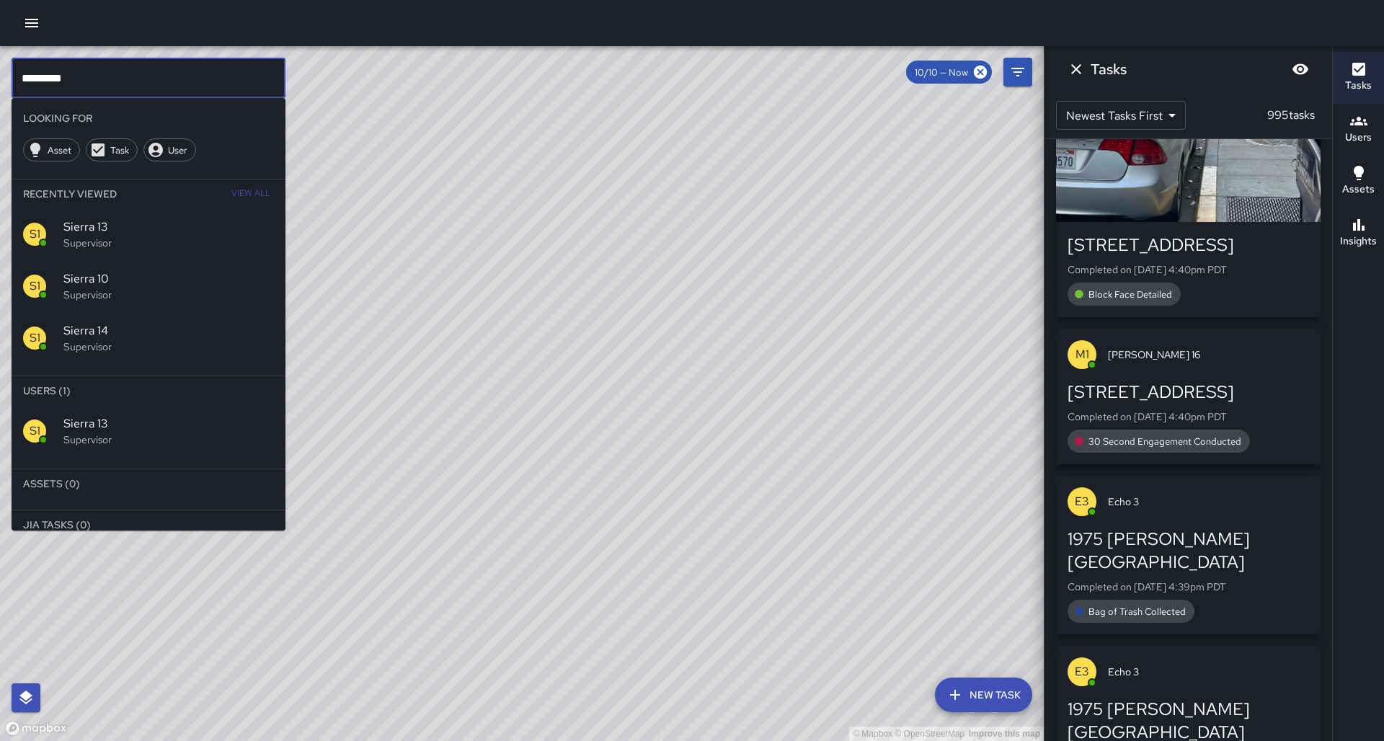
click at [100, 74] on input "*********" at bounding box center [149, 78] width 274 height 40
click at [141, 407] on div "S8 Sierra 8 Supervisor" at bounding box center [149, 431] width 274 height 52
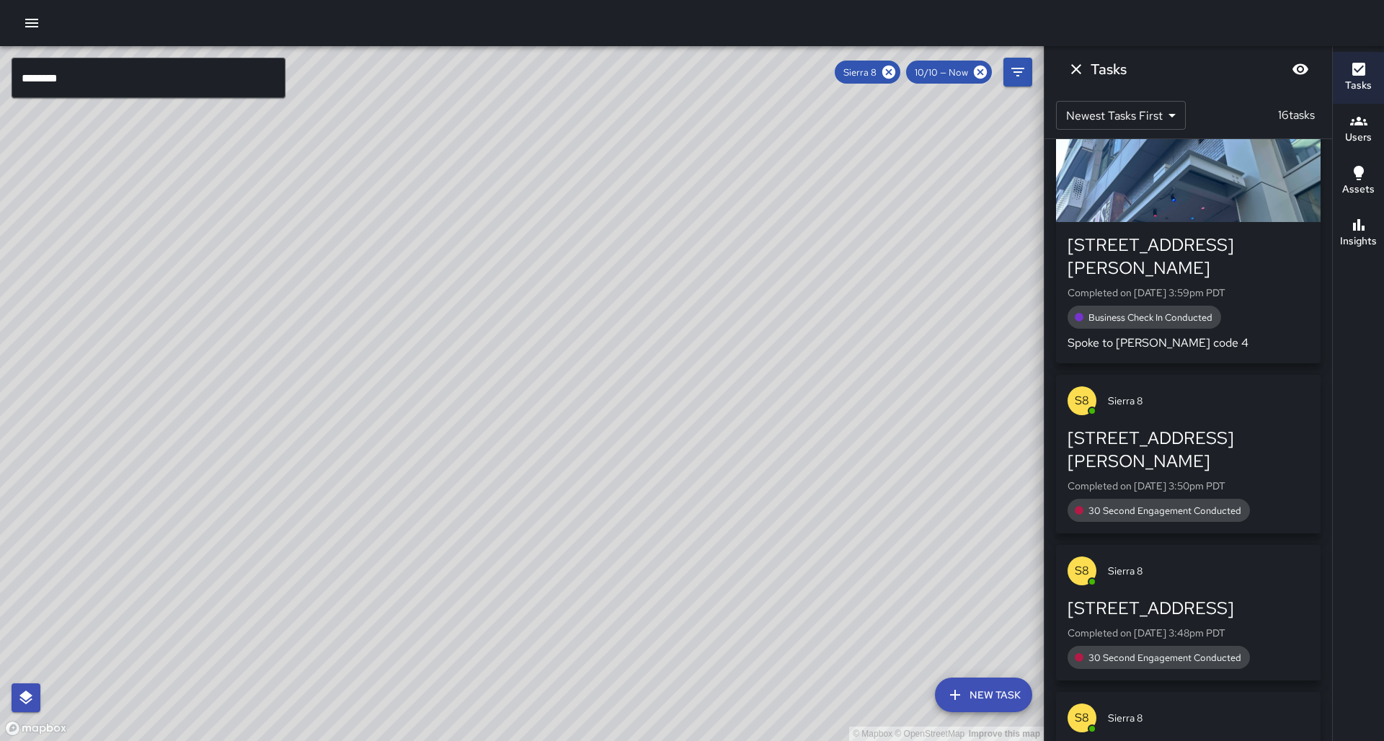
drag, startPoint x: 649, startPoint y: 254, endPoint x: 309, endPoint y: 497, distance: 418.0
click at [309, 497] on div "© Mapbox © OpenStreetMap Improve this map" at bounding box center [522, 393] width 1044 height 695
click at [1361, 236] on h6 "Insights" at bounding box center [1358, 242] width 37 height 16
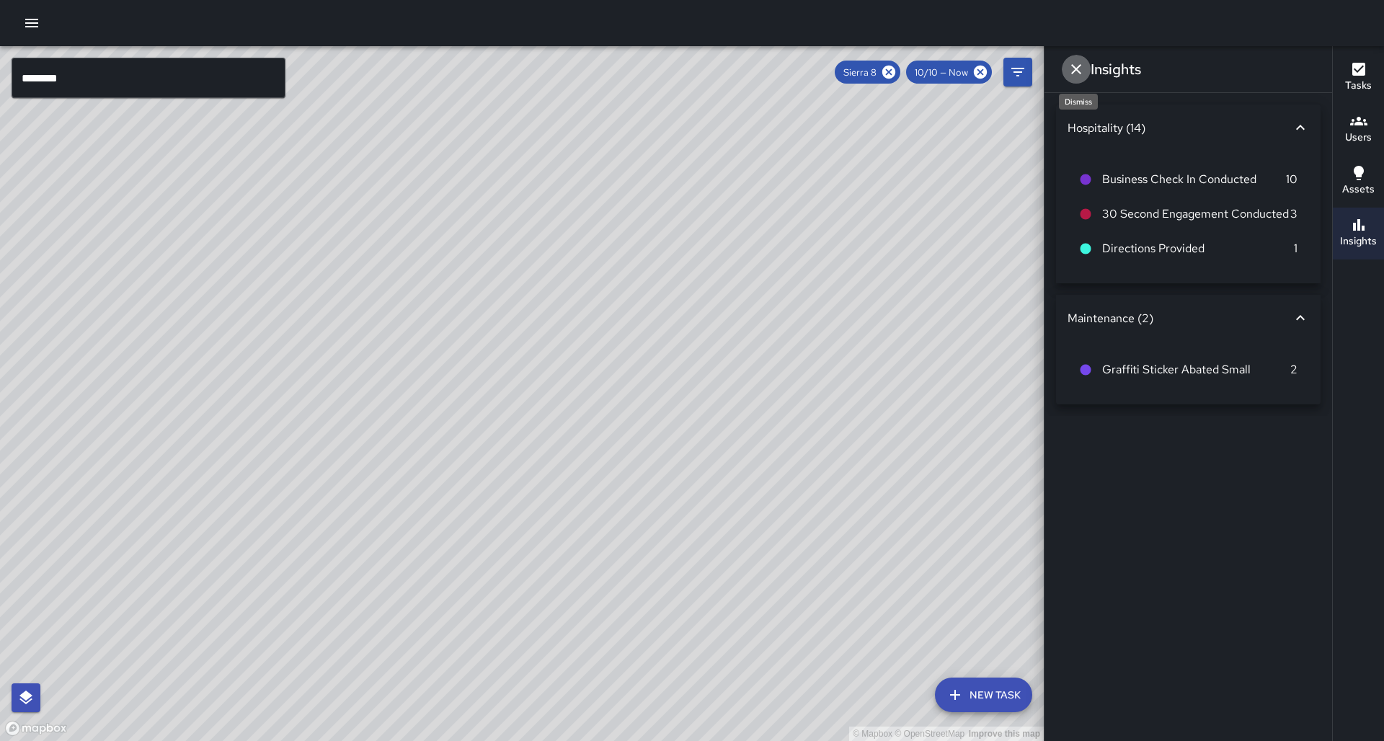
click at [1090, 68] on button "Dismiss" at bounding box center [1076, 69] width 29 height 29
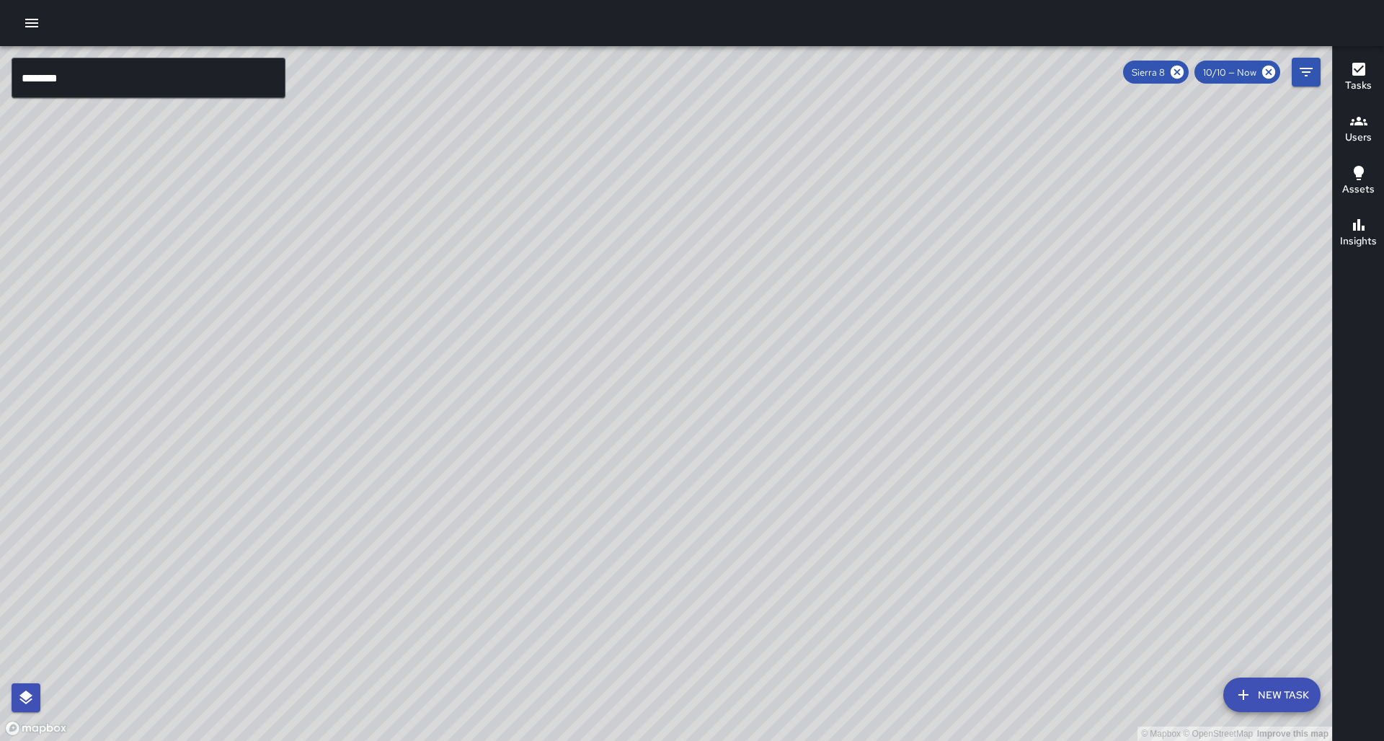
drag, startPoint x: 528, startPoint y: 382, endPoint x: 567, endPoint y: 332, distance: 63.7
click at [567, 332] on div "© Mapbox © OpenStreetMap Improve this map" at bounding box center [666, 393] width 1332 height 695
drag, startPoint x: 431, startPoint y: 283, endPoint x: 314, endPoint y: 508, distance: 254.0
click at [314, 508] on div "© Mapbox © OpenStreetMap Improve this map" at bounding box center [666, 393] width 1332 height 695
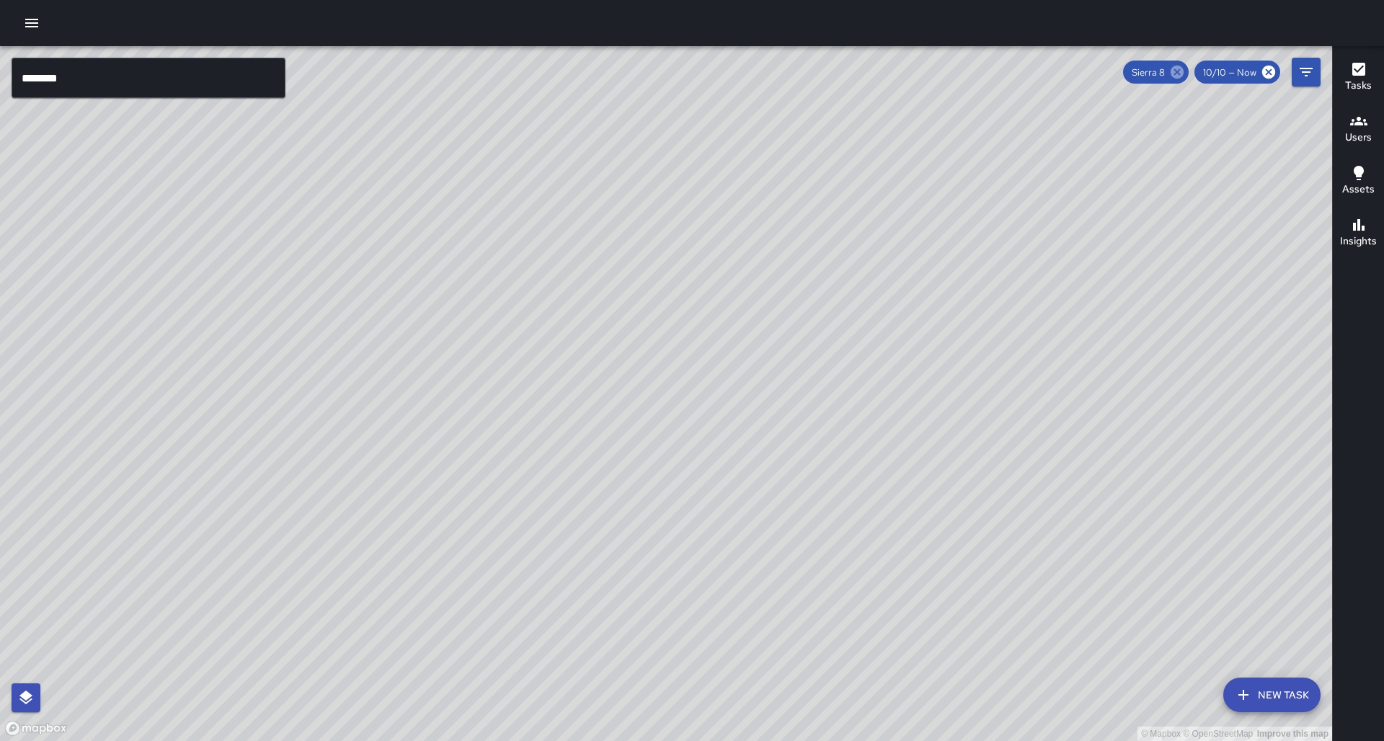
click at [1185, 73] on icon at bounding box center [1177, 72] width 16 height 16
drag, startPoint x: 972, startPoint y: 296, endPoint x: 1042, endPoint y: 198, distance: 120.4
click at [1042, 198] on div "© Mapbox © OpenStreetMap Improve this map" at bounding box center [666, 393] width 1332 height 695
drag, startPoint x: 858, startPoint y: 355, endPoint x: 786, endPoint y: 340, distance: 73.6
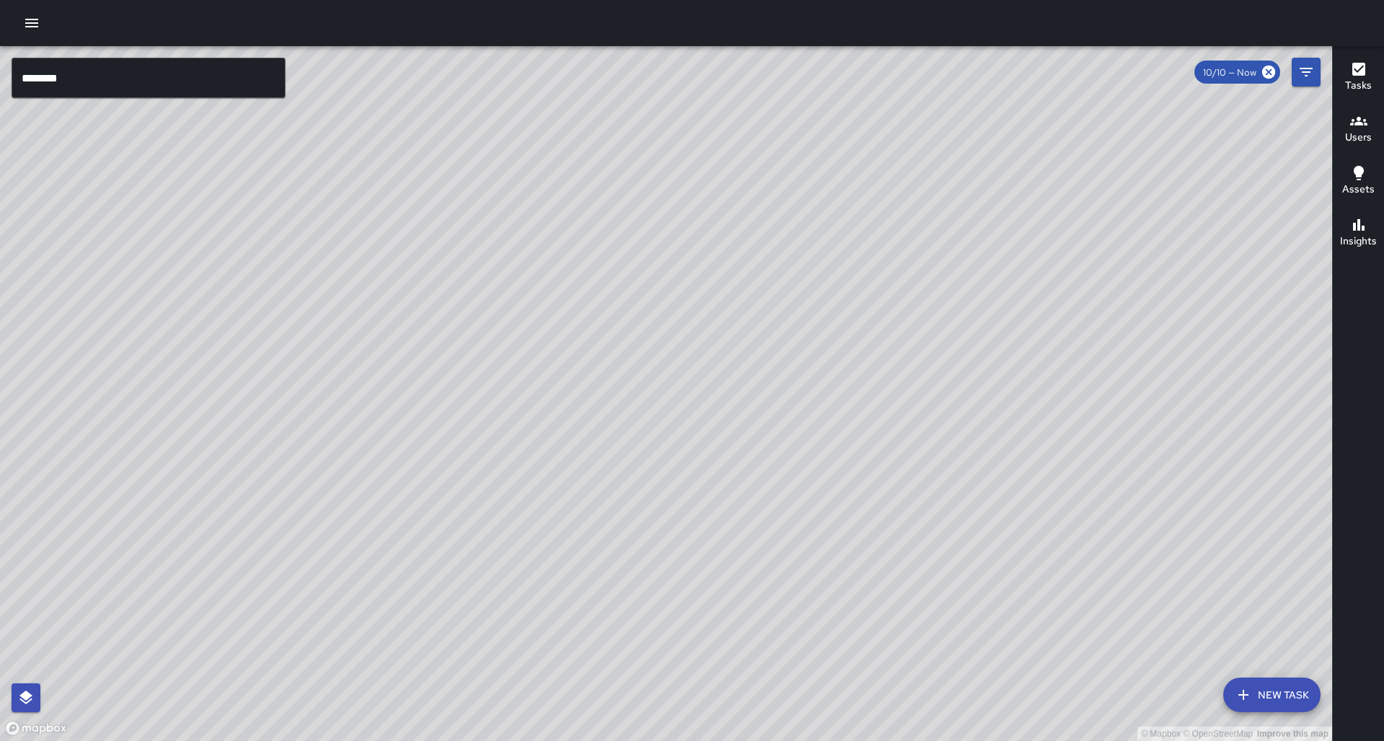
click at [813, 343] on div "© Mapbox © OpenStreetMap Improve this map" at bounding box center [666, 393] width 1332 height 695
drag, startPoint x: 611, startPoint y: 430, endPoint x: 571, endPoint y: 308, distance: 129.0
click at [571, 308] on div "© Mapbox © OpenStreetMap Improve this map" at bounding box center [666, 393] width 1332 height 695
drag, startPoint x: 593, startPoint y: 309, endPoint x: 507, endPoint y: 364, distance: 102.4
click at [507, 364] on div "© Mapbox © OpenStreetMap Improve this map" at bounding box center [666, 393] width 1332 height 695
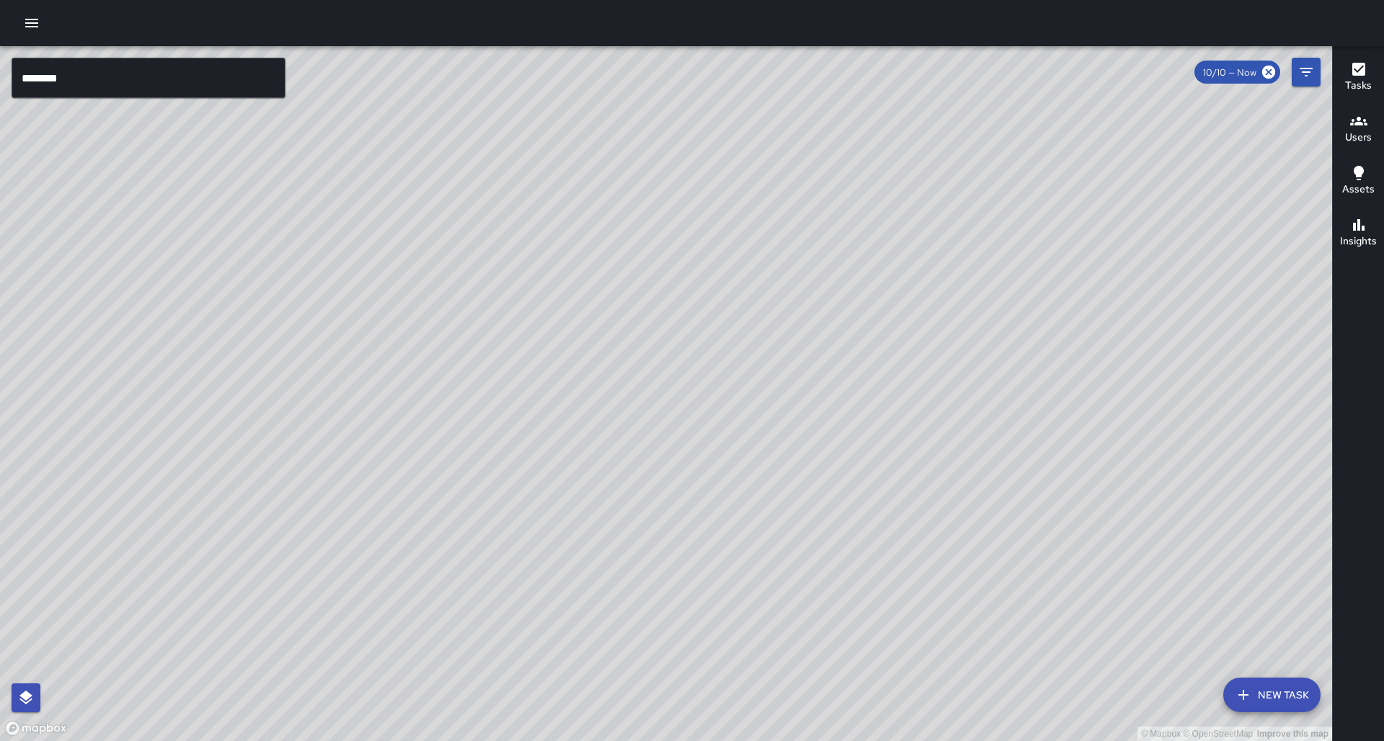
drag, startPoint x: 462, startPoint y: 391, endPoint x: 492, endPoint y: 335, distance: 63.5
click at [492, 335] on div "© Mapbox © OpenStreetMap Improve this map" at bounding box center [666, 393] width 1332 height 695
drag, startPoint x: 492, startPoint y: 335, endPoint x: 515, endPoint y: 329, distance: 24.0
click at [515, 329] on div "© Mapbox © OpenStreetMap Improve this map" at bounding box center [666, 393] width 1332 height 695
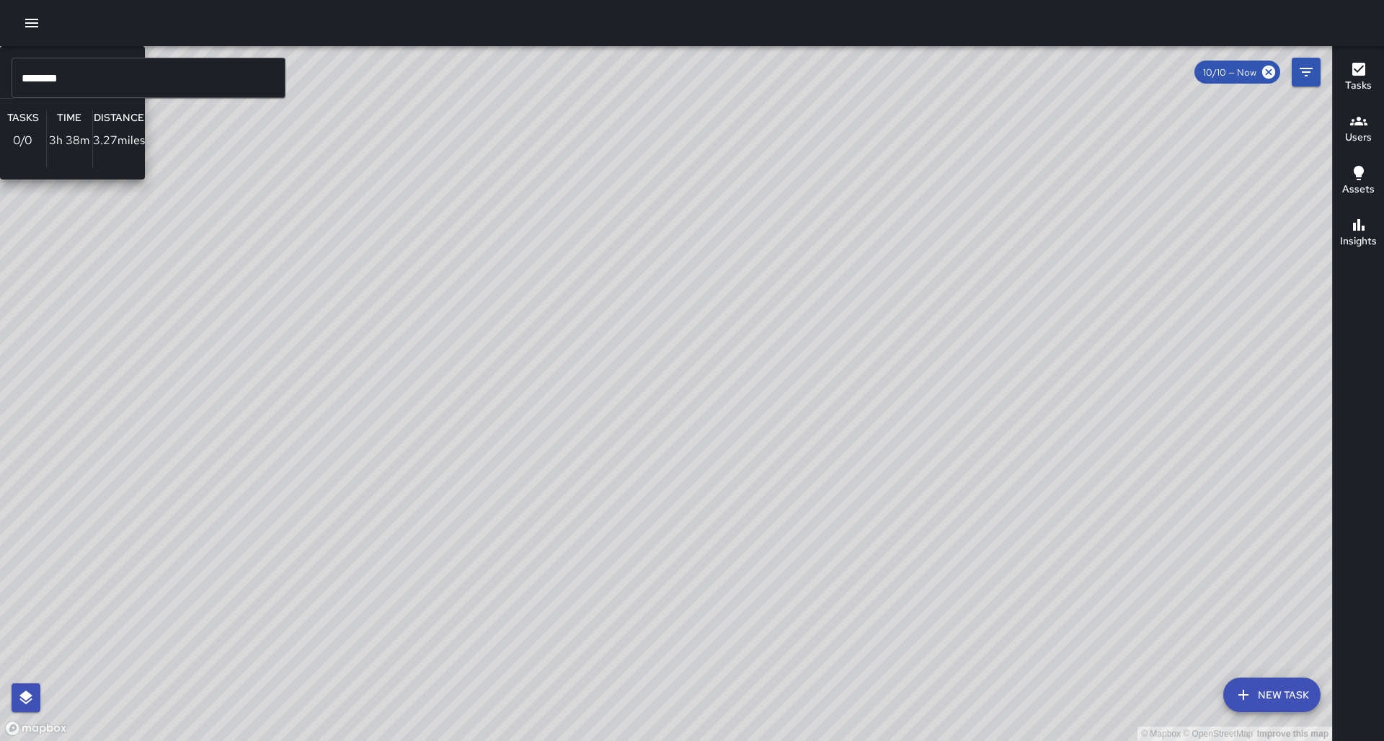
click at [426, 296] on div "© Mapbox © OpenStreetMap Improve this map [PERSON_NAME] [PERSON_NAME] Superviso…" at bounding box center [666, 393] width 1332 height 695
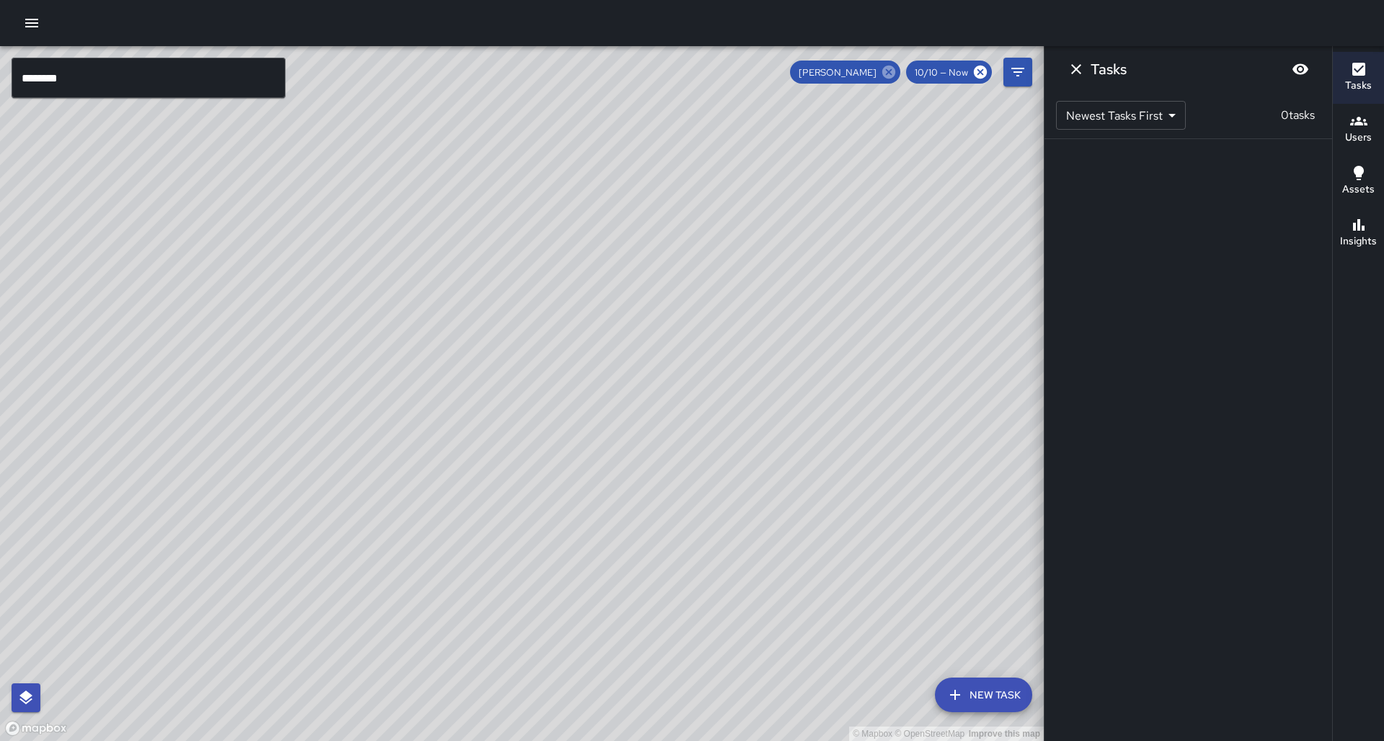
click at [897, 71] on icon at bounding box center [889, 72] width 16 height 16
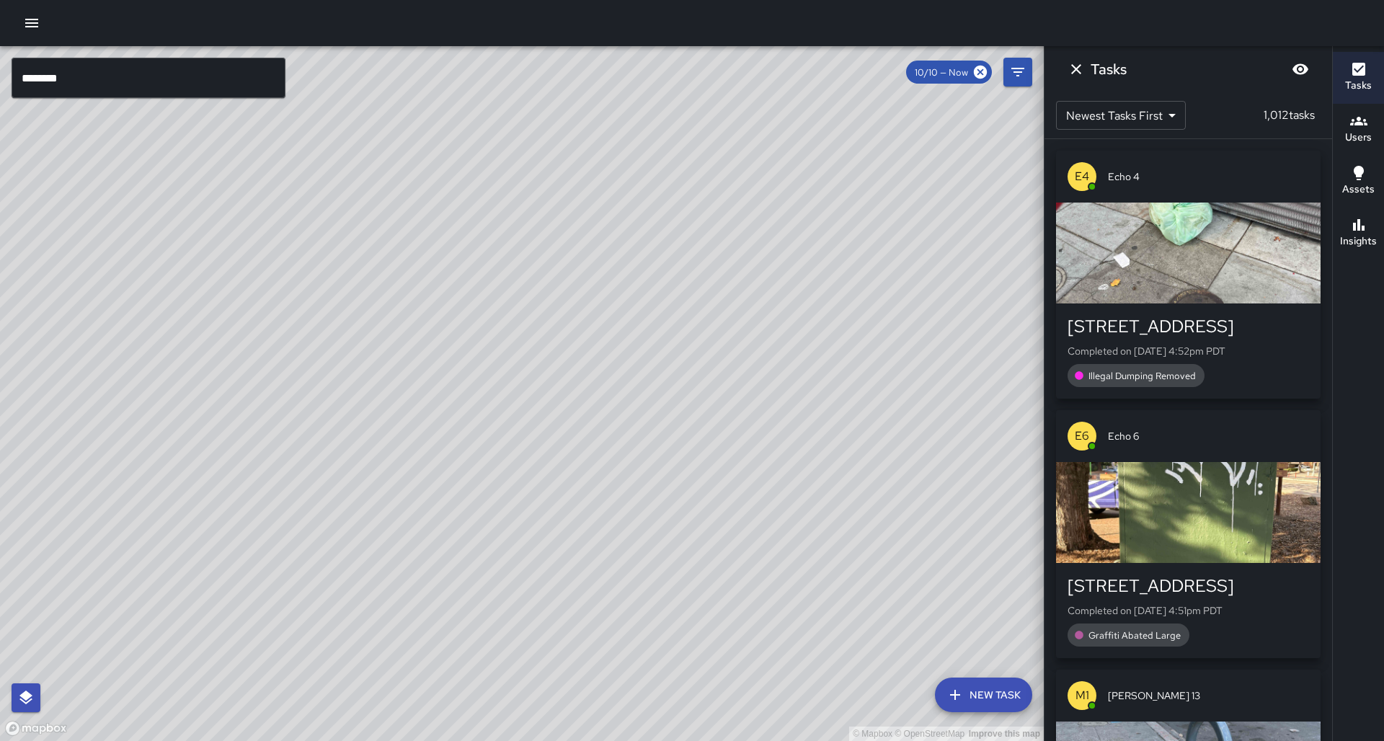
drag, startPoint x: 621, startPoint y: 364, endPoint x: 504, endPoint y: 350, distance: 117.6
click at [504, 350] on div "© Mapbox © OpenStreetMap Improve this map" at bounding box center [522, 393] width 1044 height 695
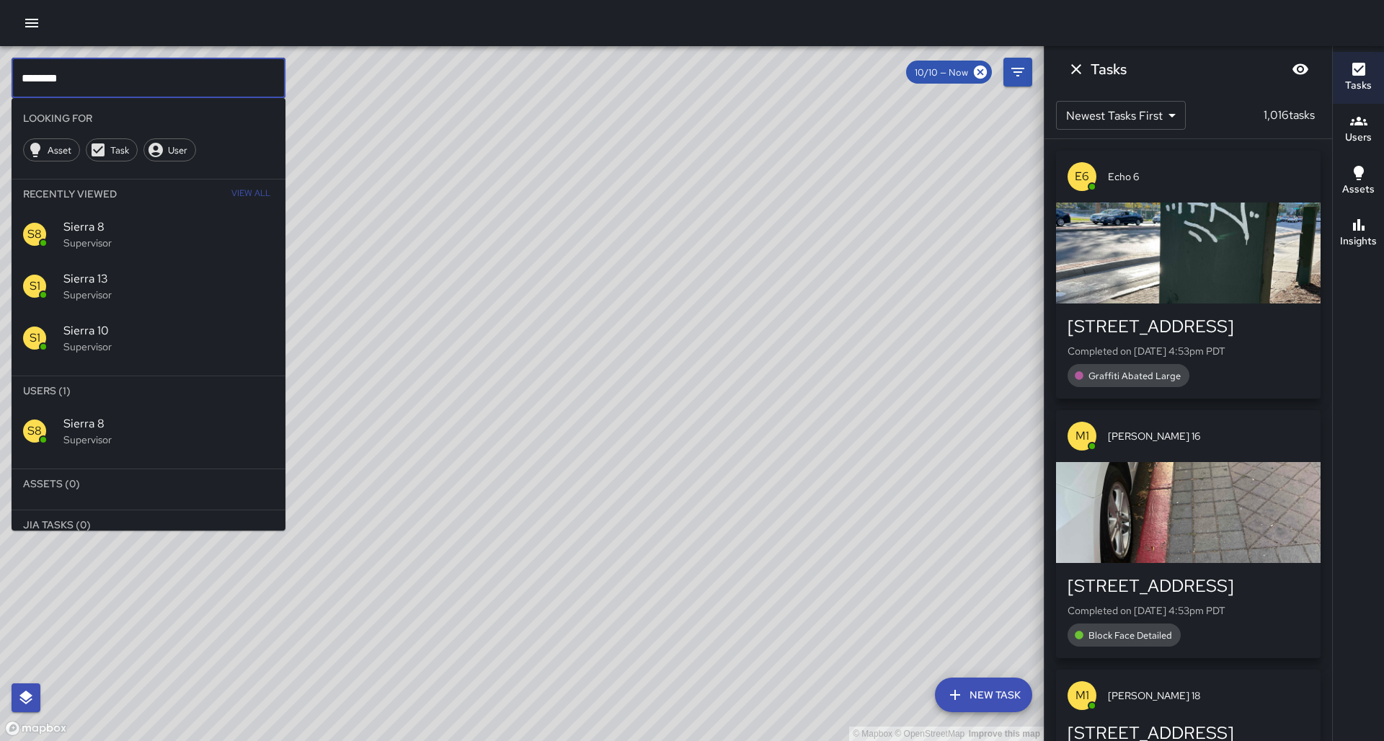
click at [123, 62] on input "********" at bounding box center [149, 78] width 274 height 40
click at [122, 76] on input "********" at bounding box center [149, 78] width 274 height 40
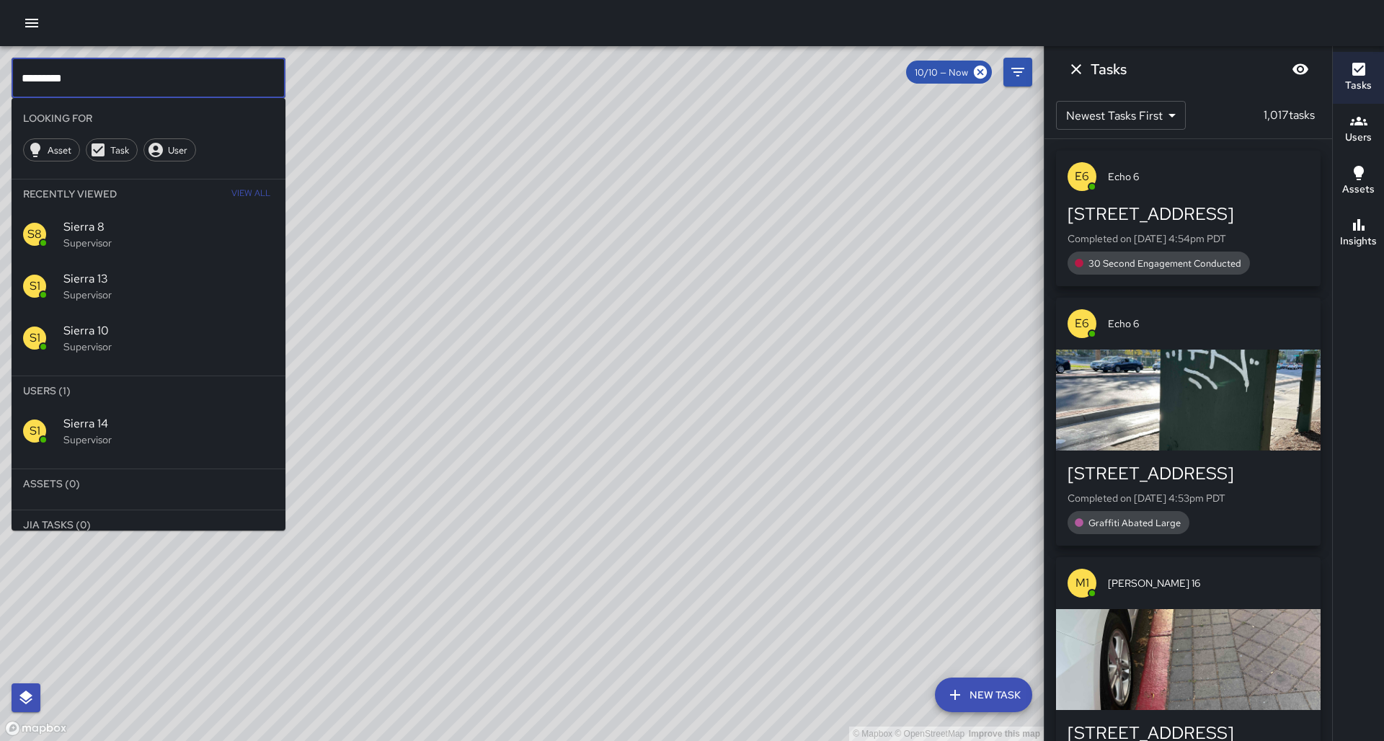
type input "*********"
click at [94, 405] on div "S1 Sierra 14 Supervisor" at bounding box center [149, 431] width 274 height 52
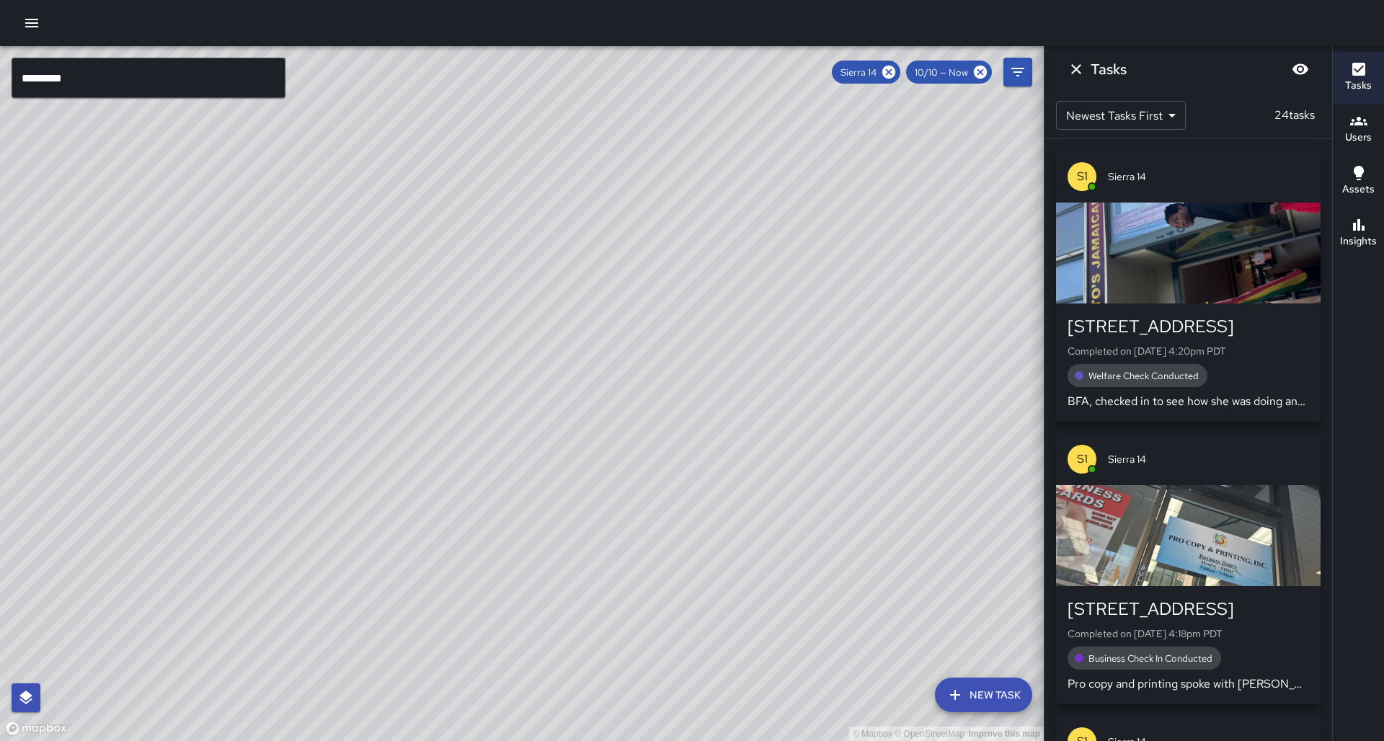
drag, startPoint x: 365, startPoint y: 529, endPoint x: 531, endPoint y: 11, distance: 544.3
click at [531, 11] on div "© Mapbox © OpenStreetMap Improve this map ********* ​ New Task Sierra 14 10/10 …" at bounding box center [692, 370] width 1384 height 741
click at [895, 76] on icon at bounding box center [888, 72] width 13 height 13
